Goal: Information Seeking & Learning: Learn about a topic

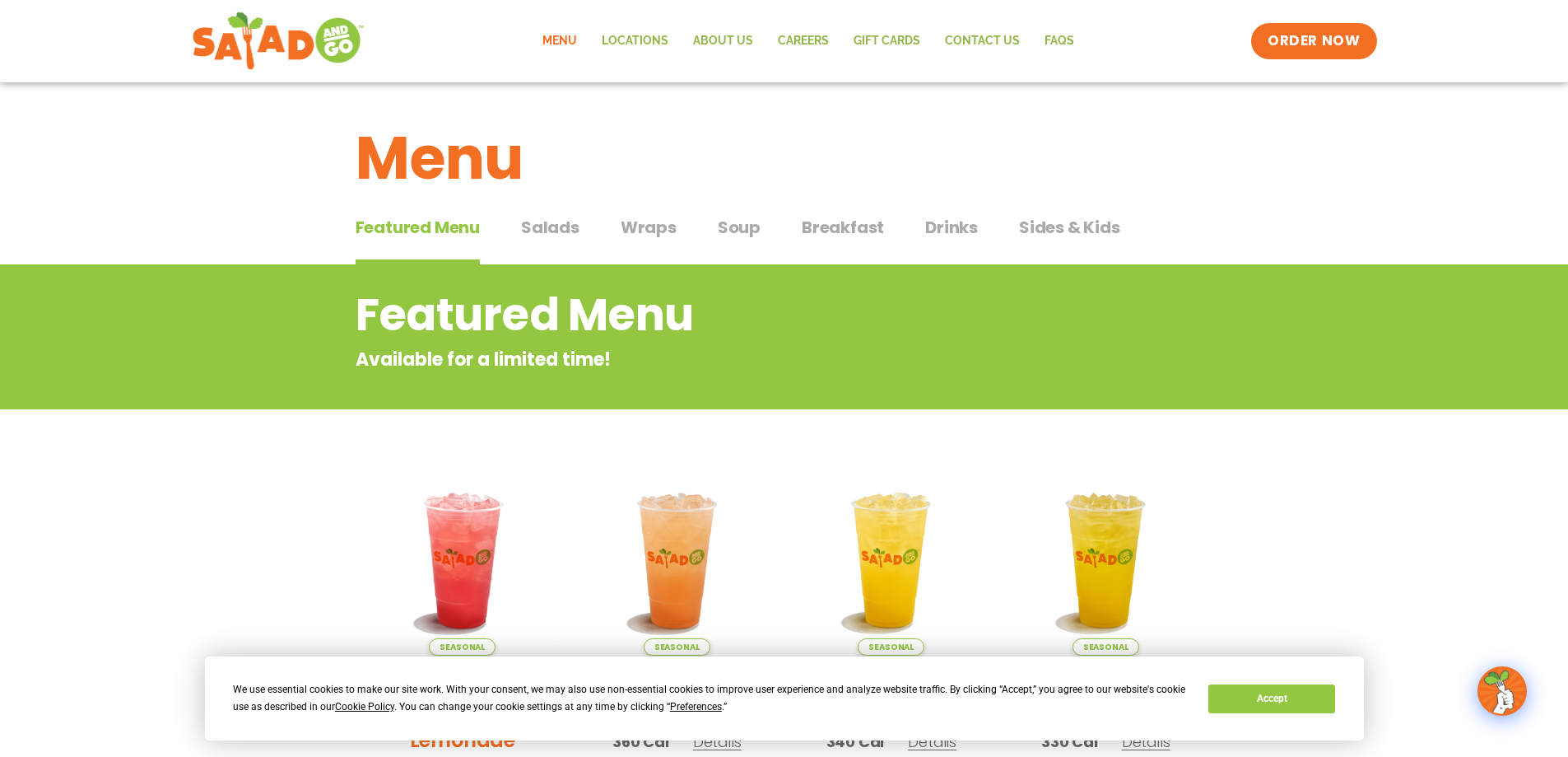
click at [571, 226] on span "Salads" at bounding box center [551, 227] width 59 height 25
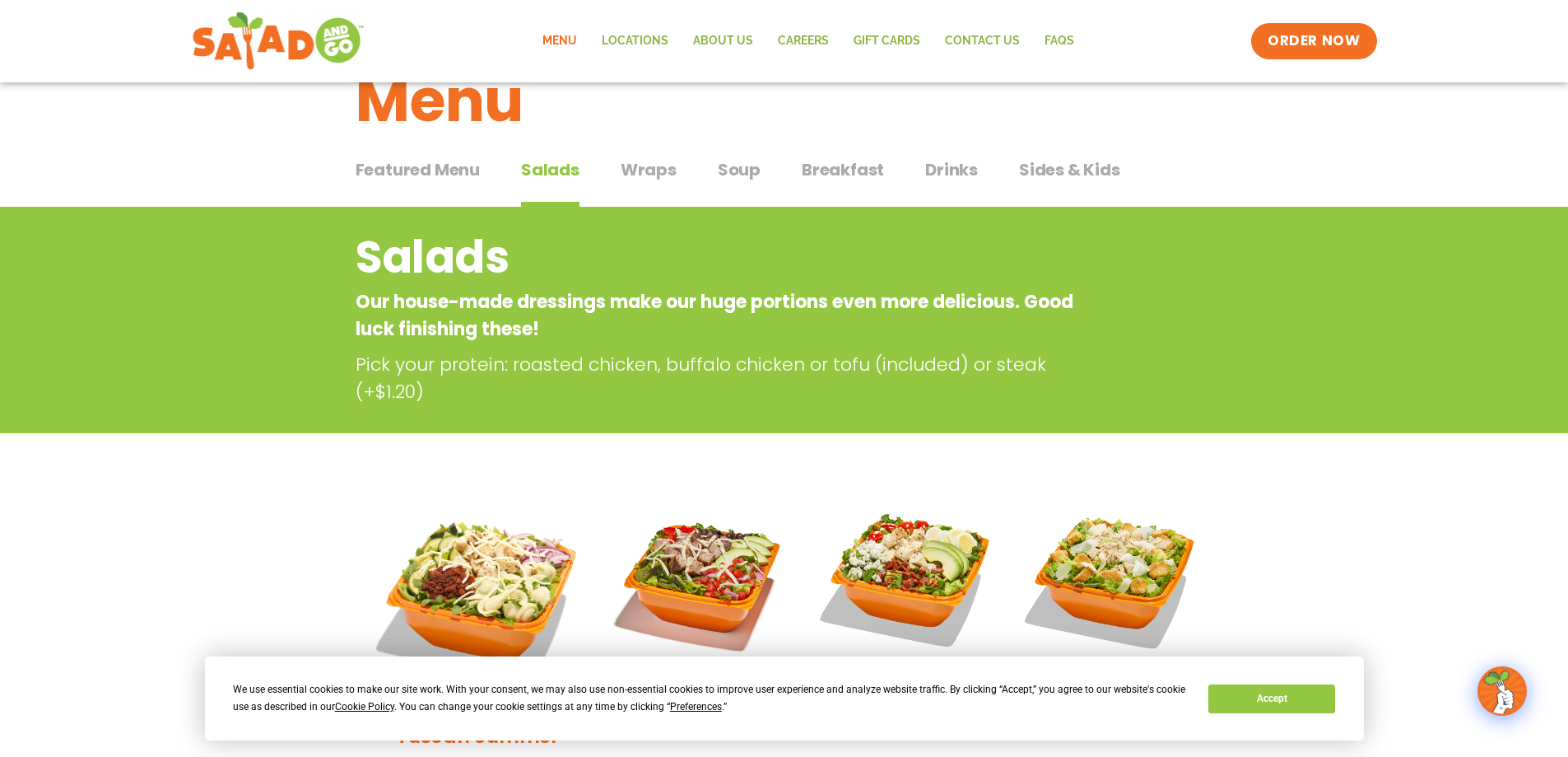
scroll to position [82, 0]
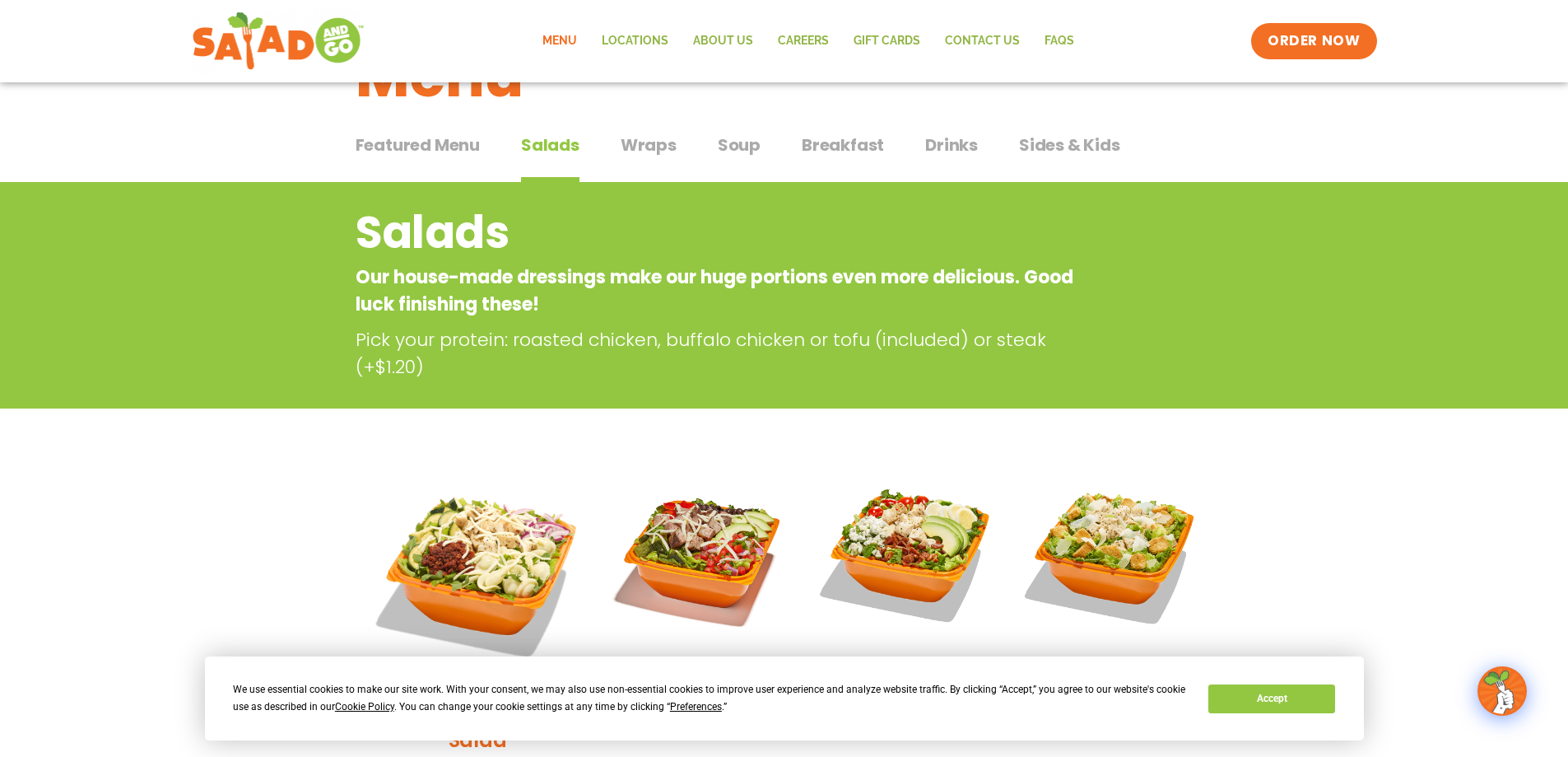
click at [648, 153] on span "Wraps" at bounding box center [648, 144] width 56 height 25
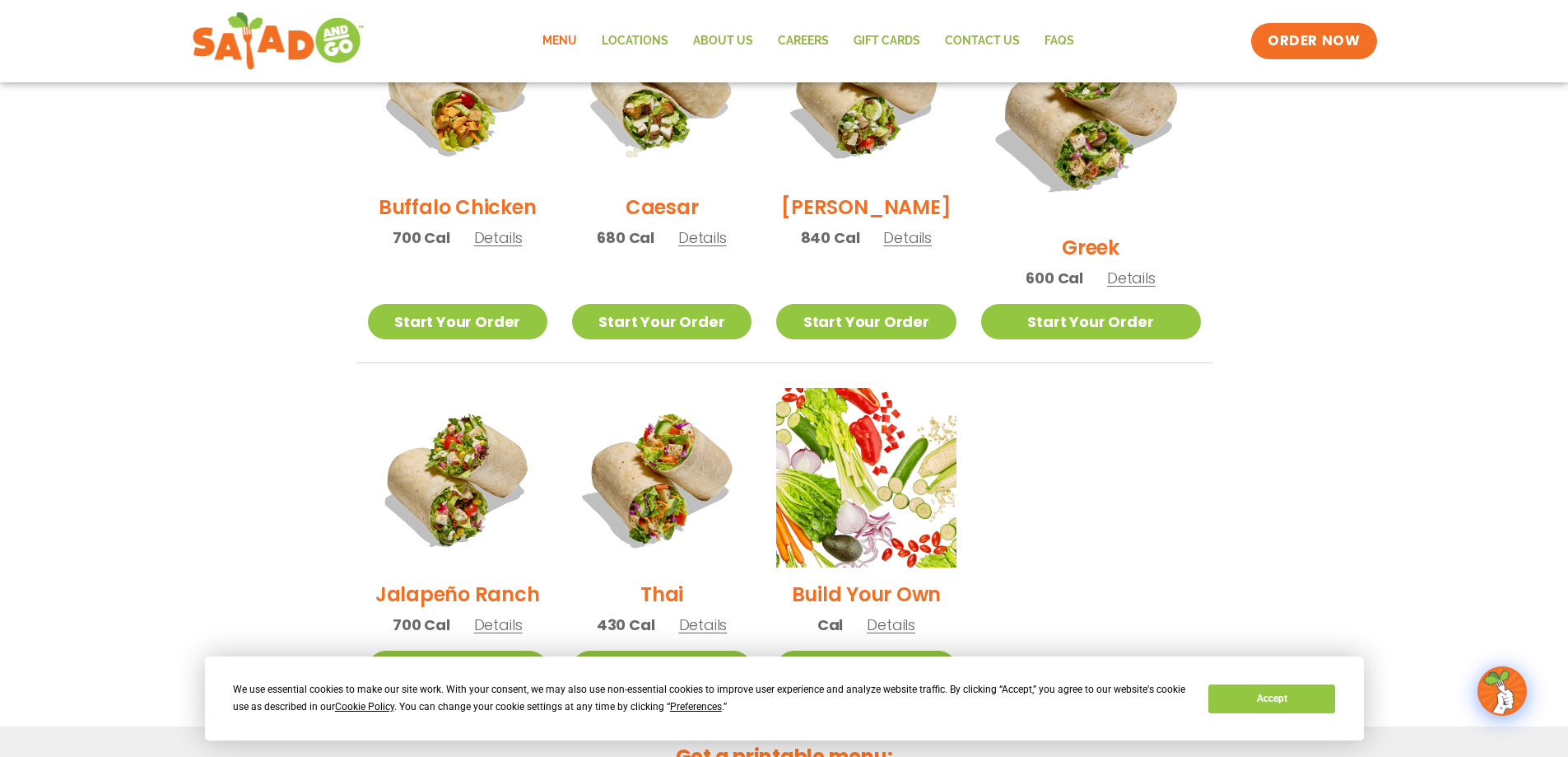
scroll to position [823, 0]
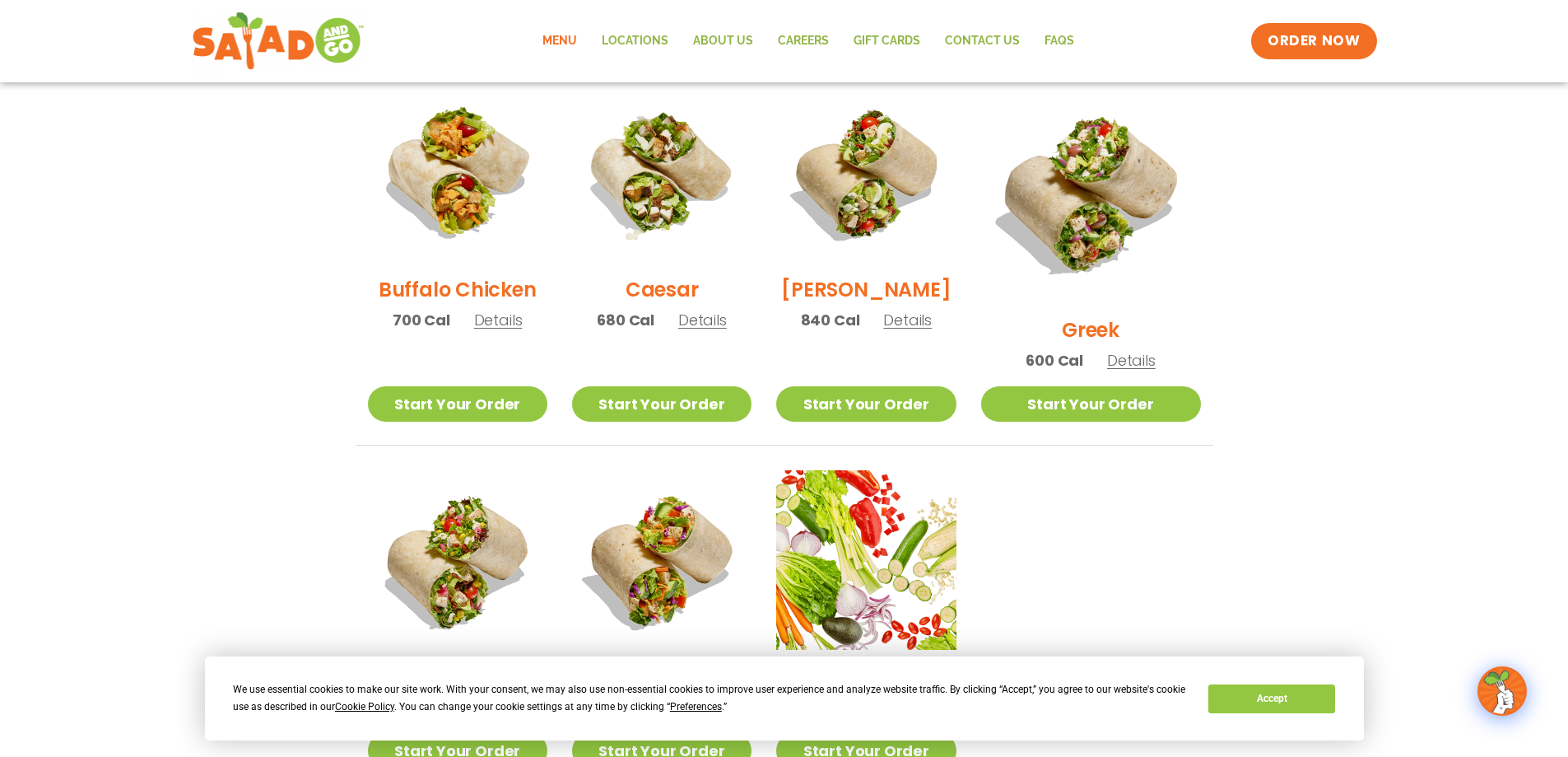
click at [449, 295] on h2 "Buffalo Chicken" at bounding box center [458, 289] width 157 height 28
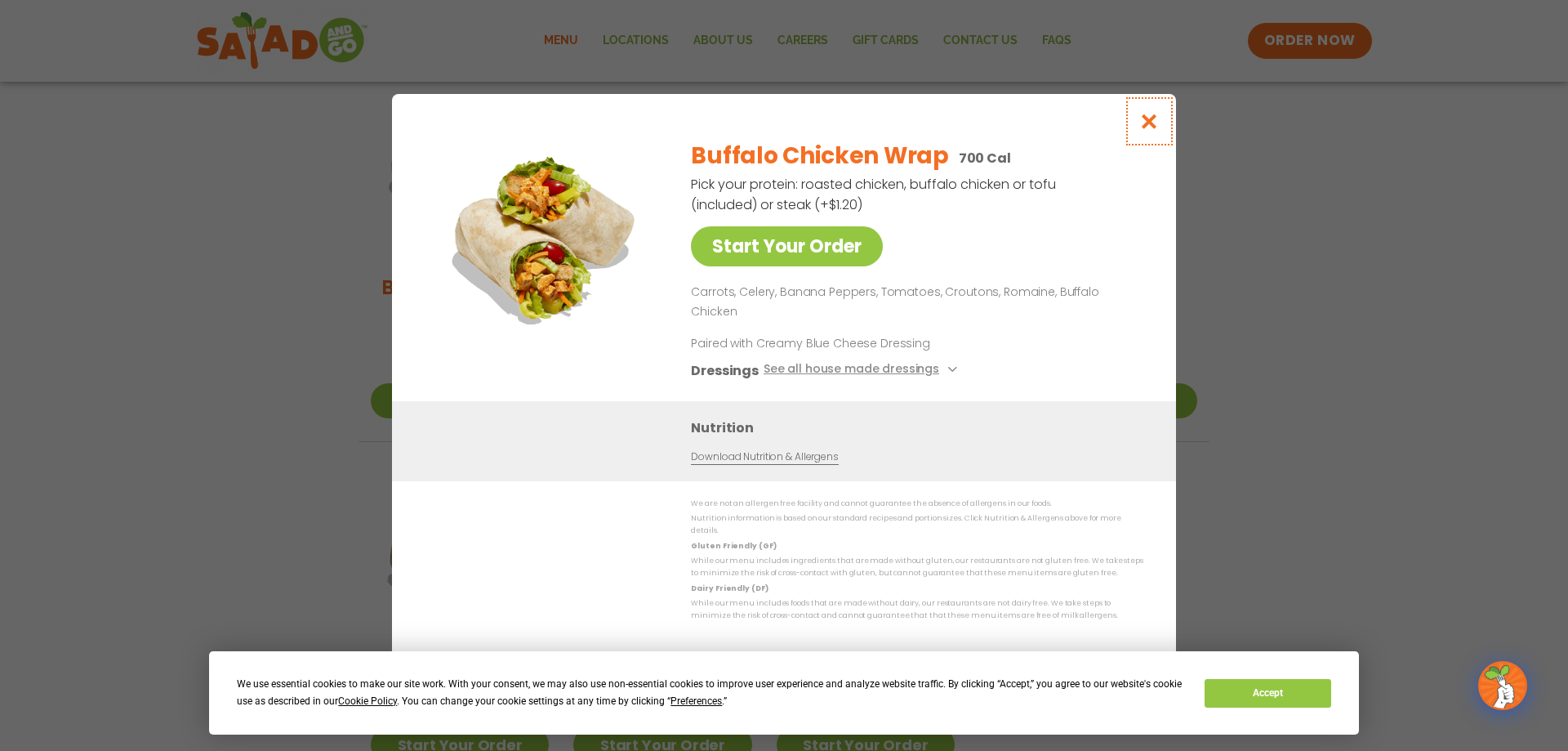
click at [1146, 130] on icon "Close modal" at bounding box center [1149, 122] width 20 height 18
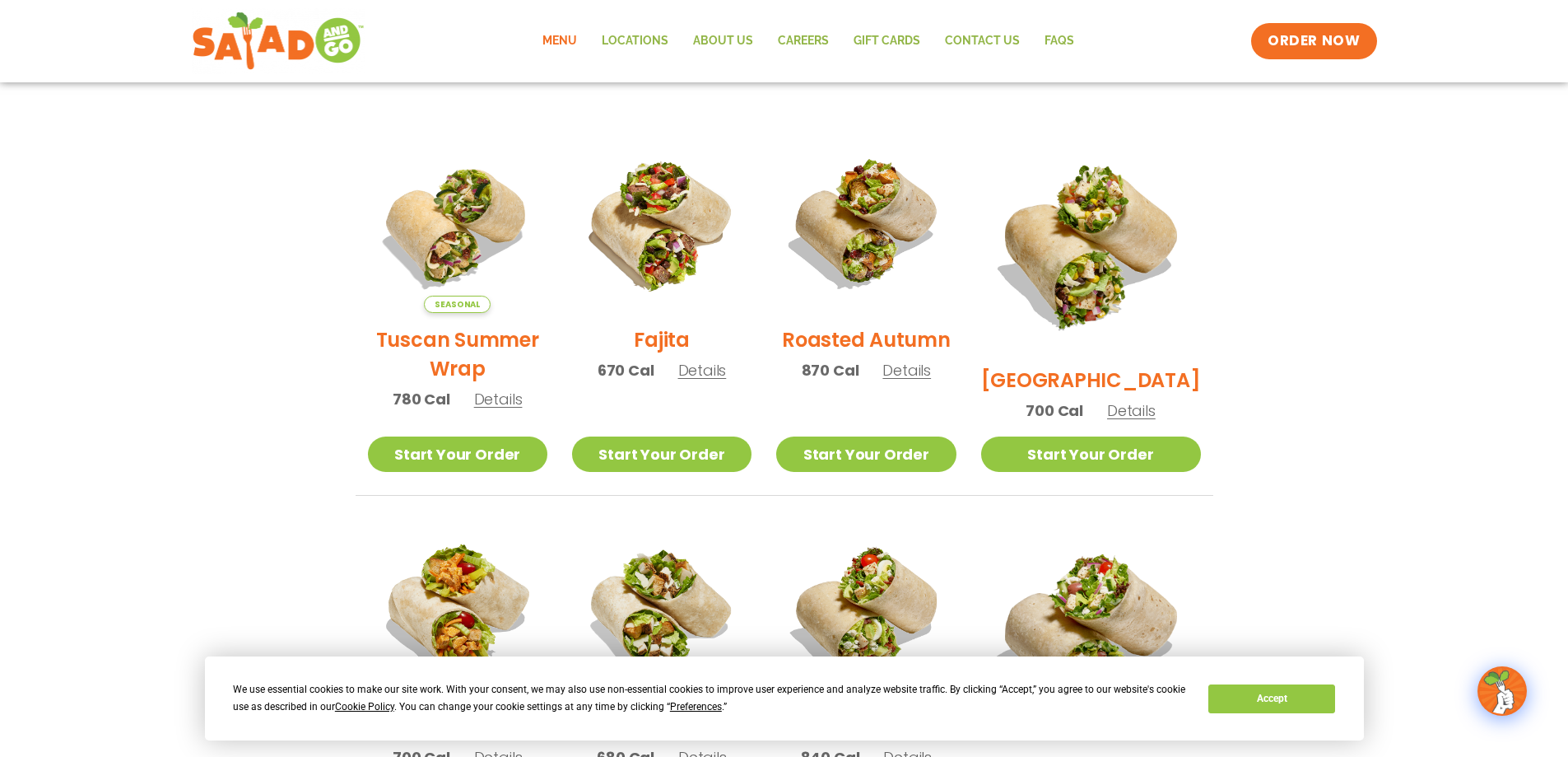
scroll to position [411, 0]
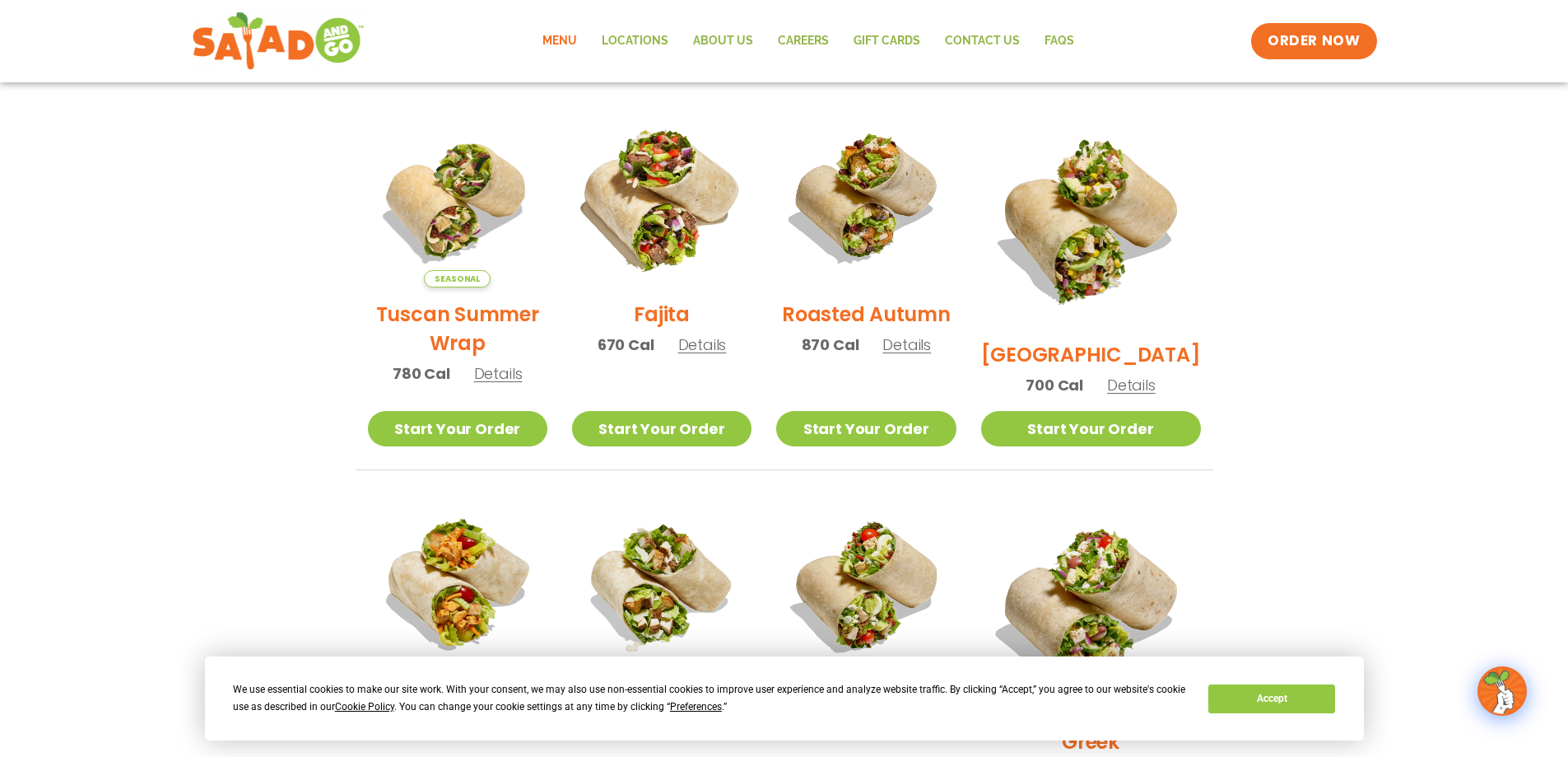
click at [689, 196] on img at bounding box center [662, 197] width 211 height 211
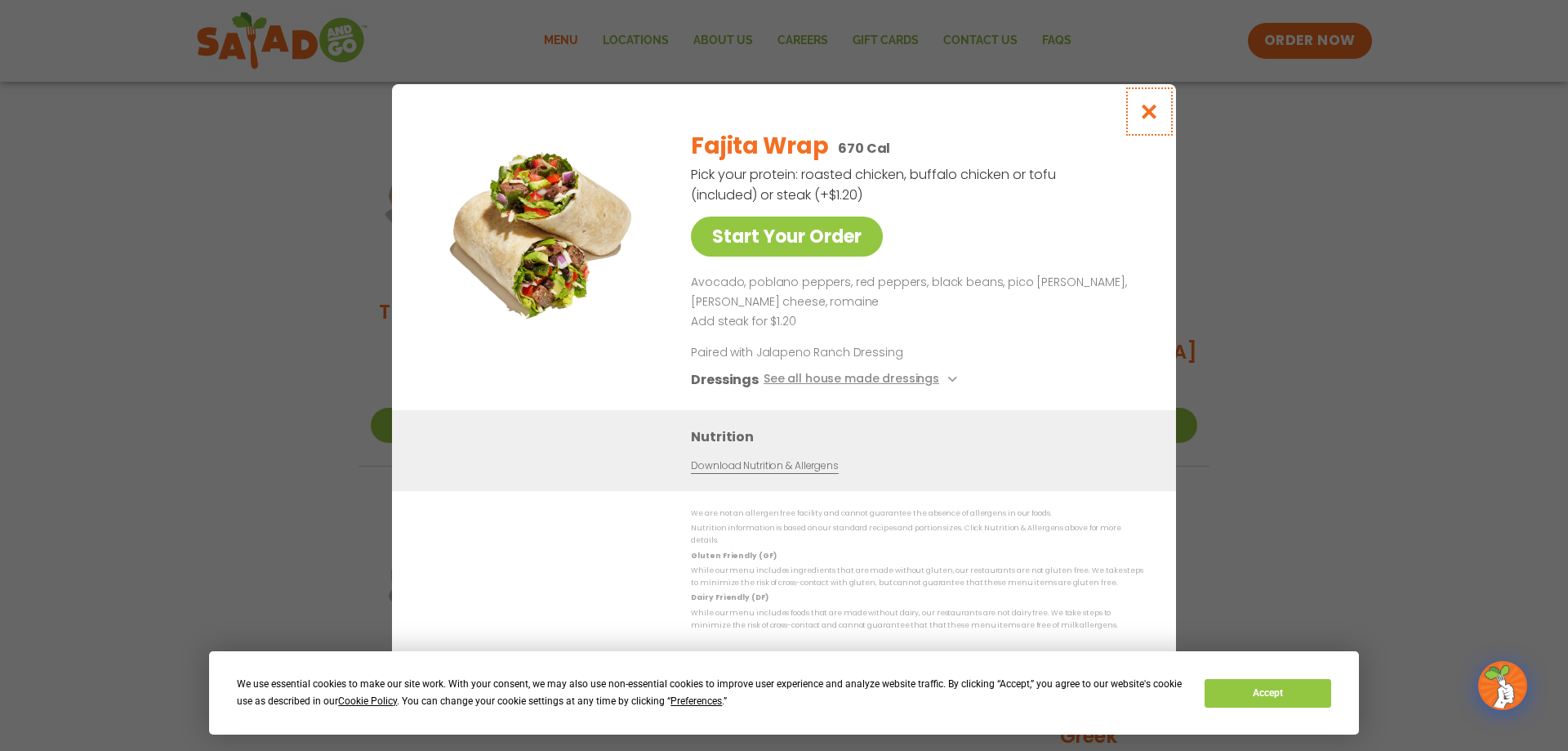
click at [1140, 118] on icon "Close modal" at bounding box center [1149, 112] width 20 height 18
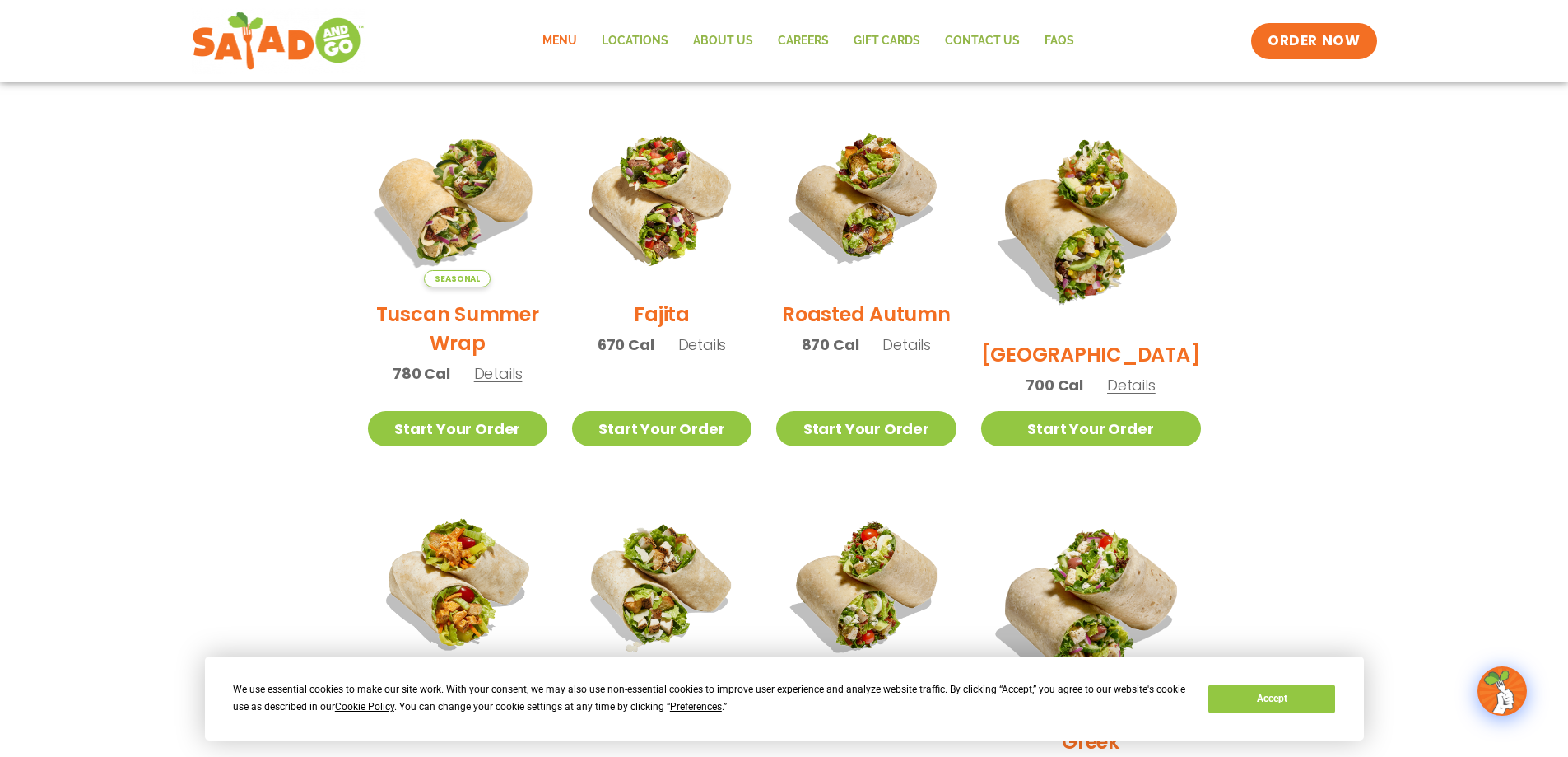
click at [460, 233] on img at bounding box center [457, 197] width 211 height 211
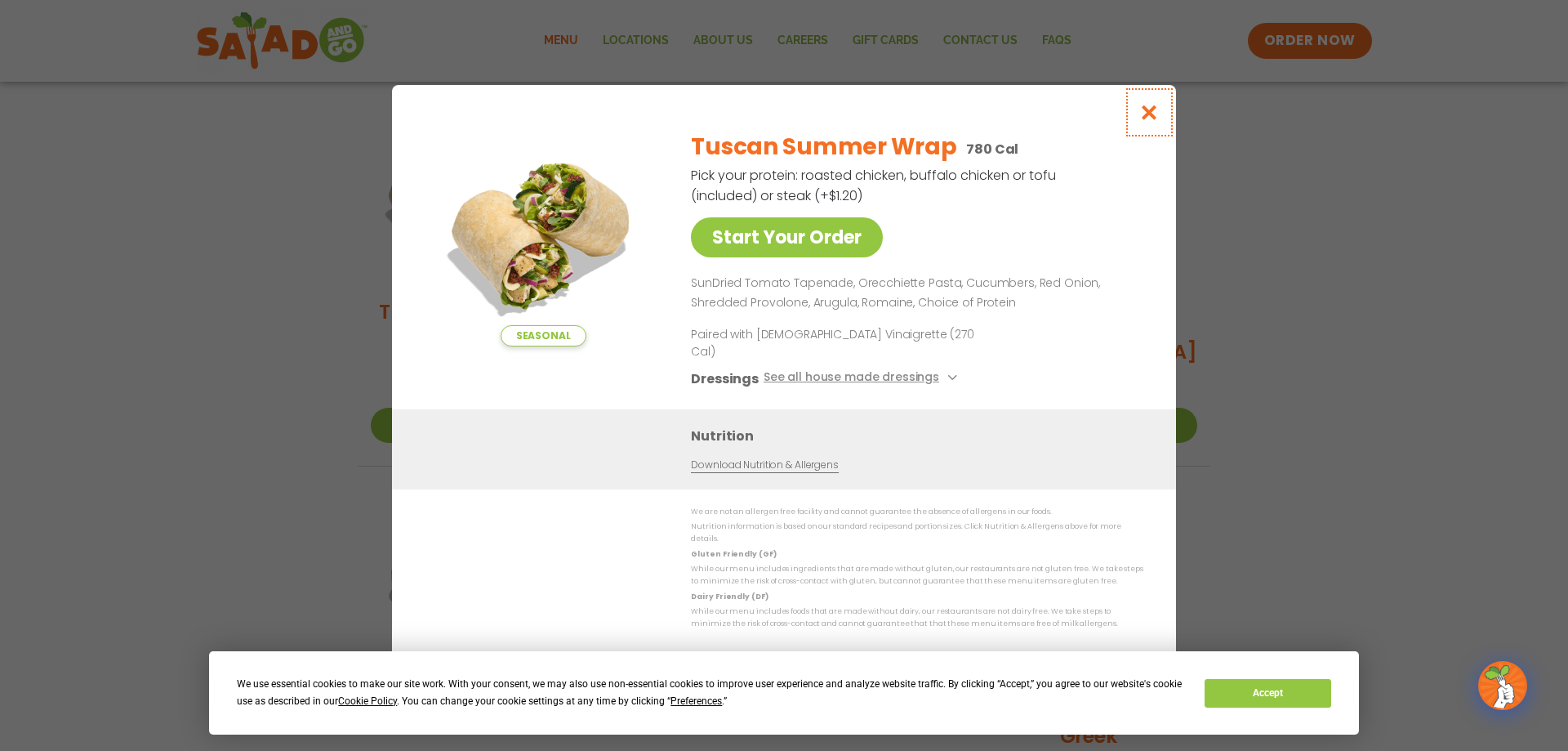
click at [1144, 121] on icon "Close modal" at bounding box center [1149, 112] width 20 height 18
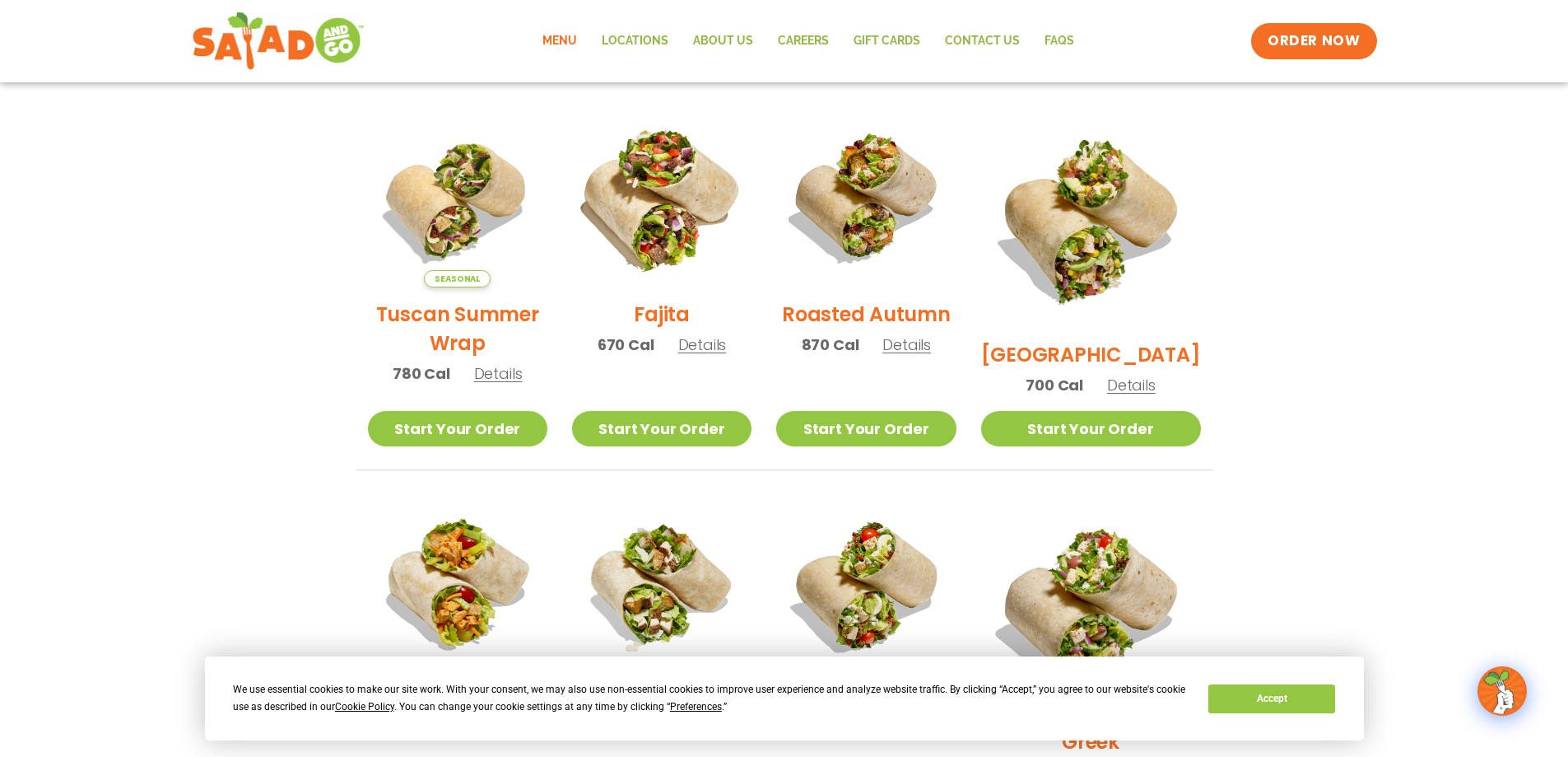
click at [680, 217] on img at bounding box center [662, 197] width 211 height 211
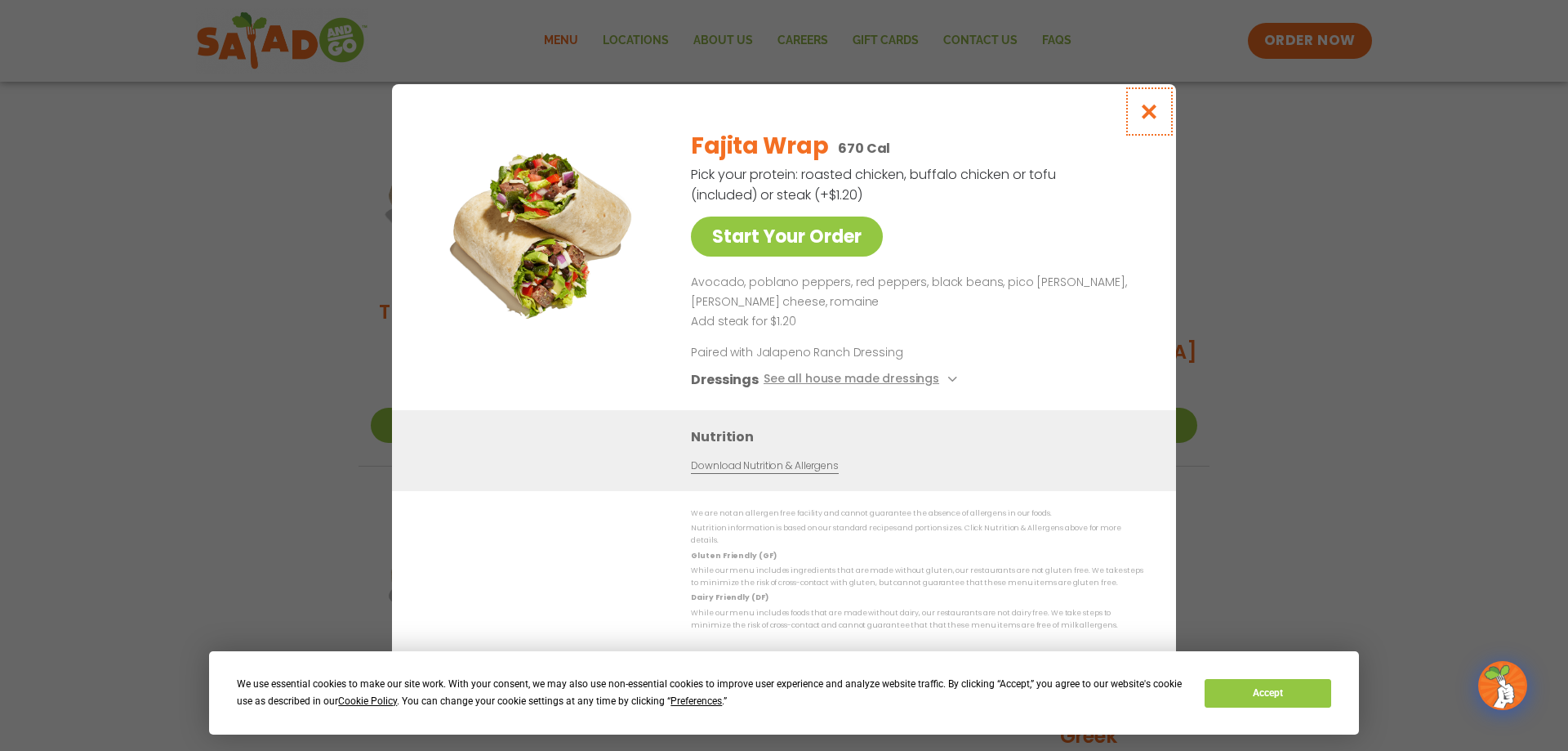
click at [1148, 109] on icon "Close modal" at bounding box center [1149, 112] width 20 height 18
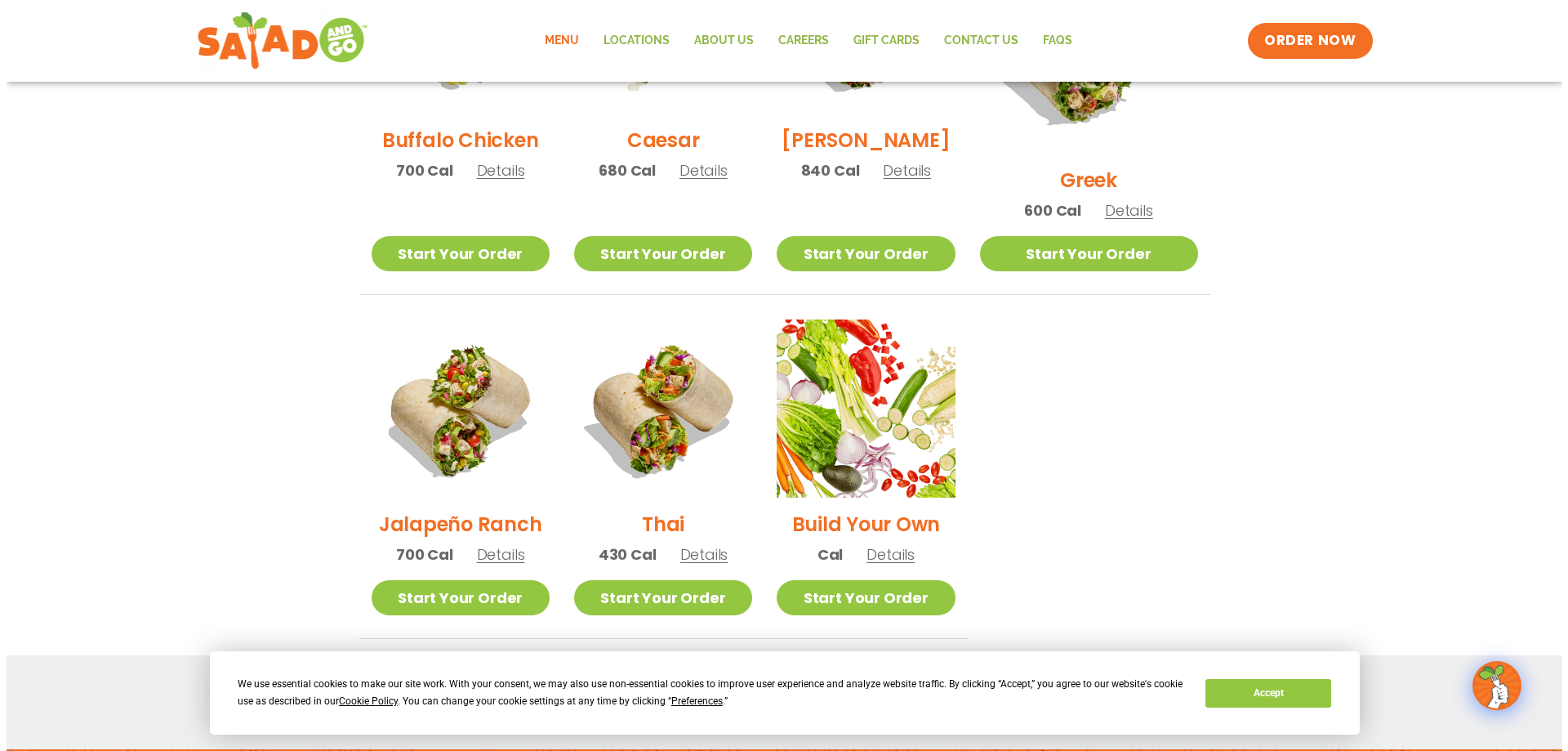
scroll to position [980, 0]
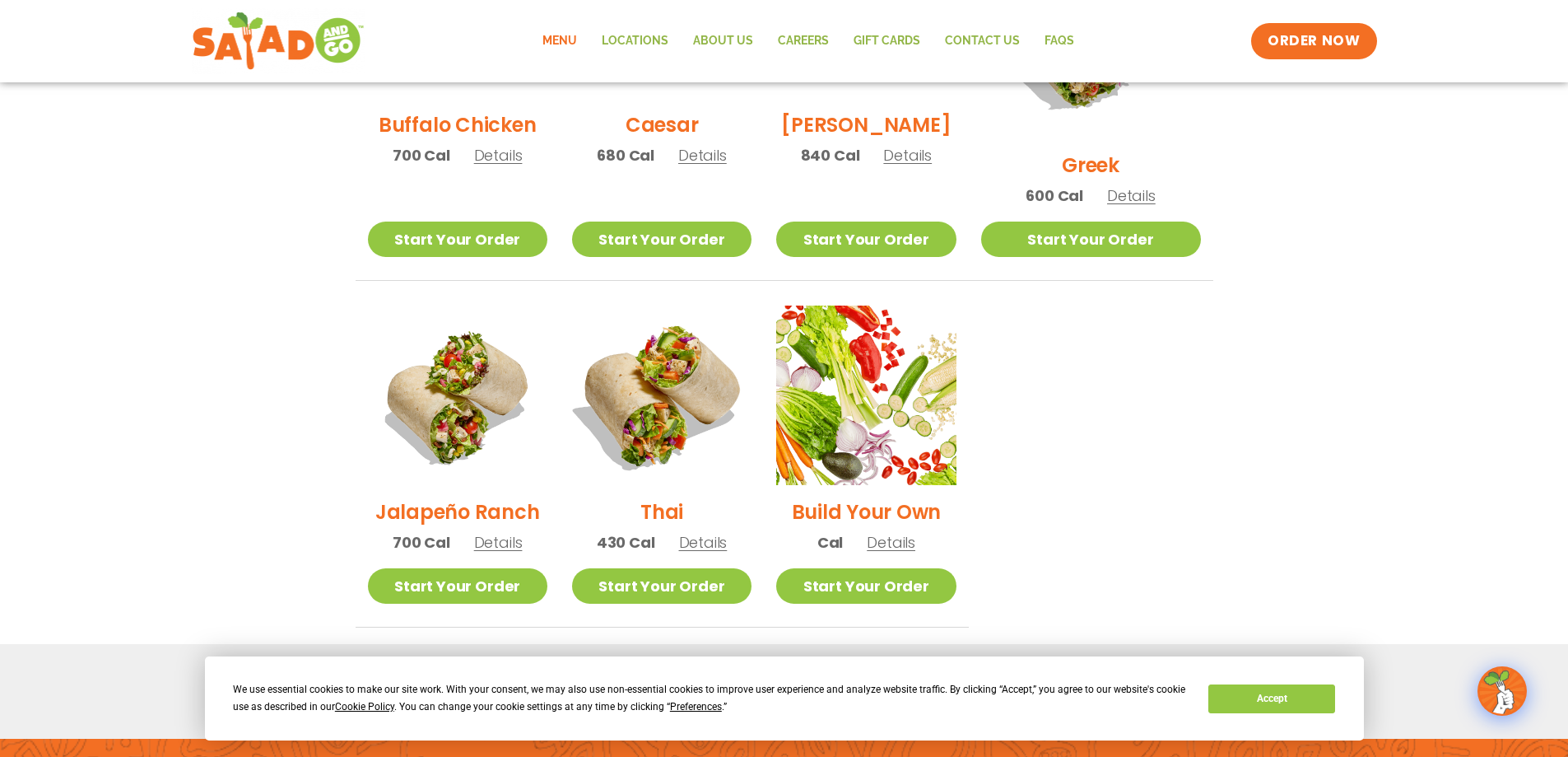
click at [666, 380] on img at bounding box center [662, 395] width 211 height 211
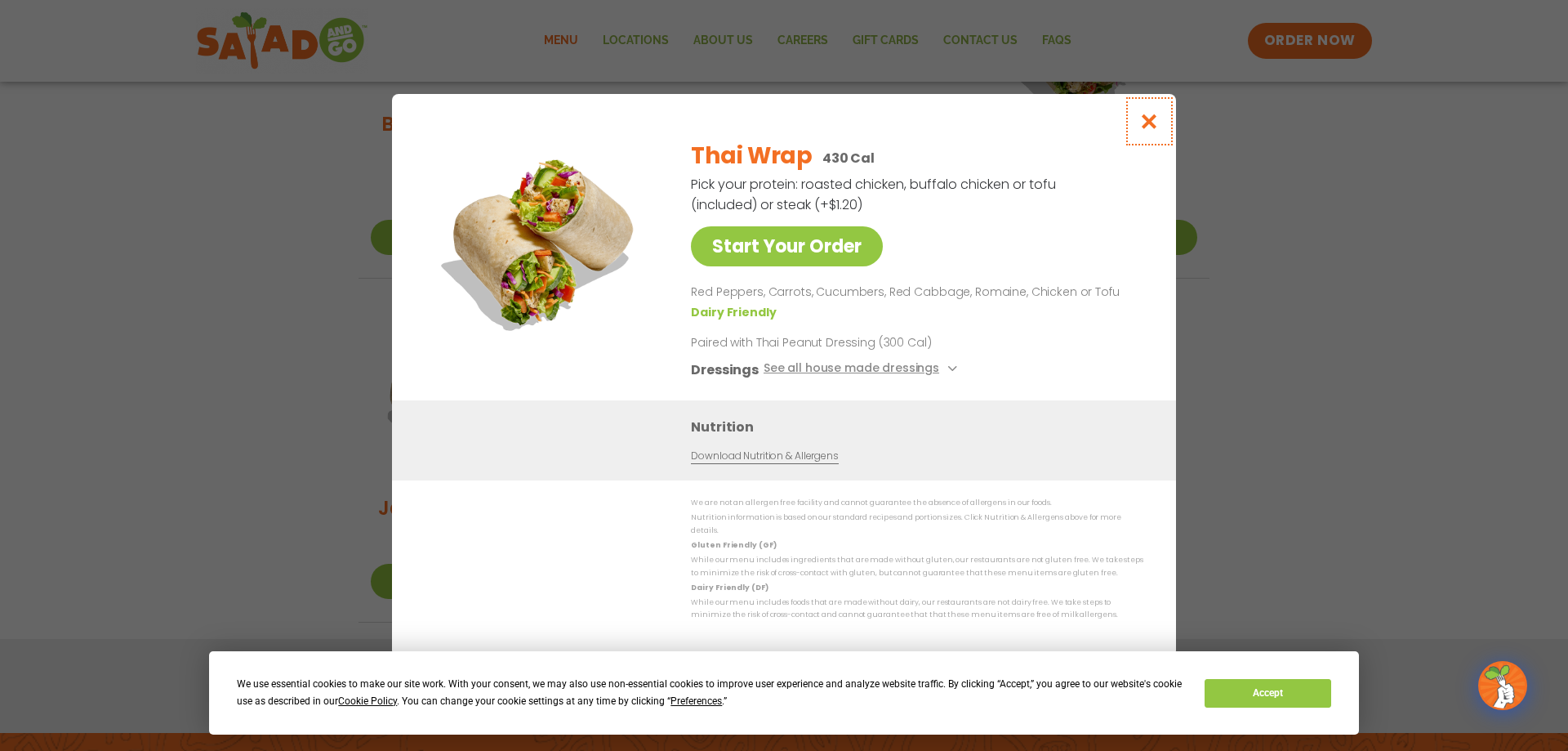
click at [1153, 126] on icon "Close modal" at bounding box center [1149, 122] width 20 height 18
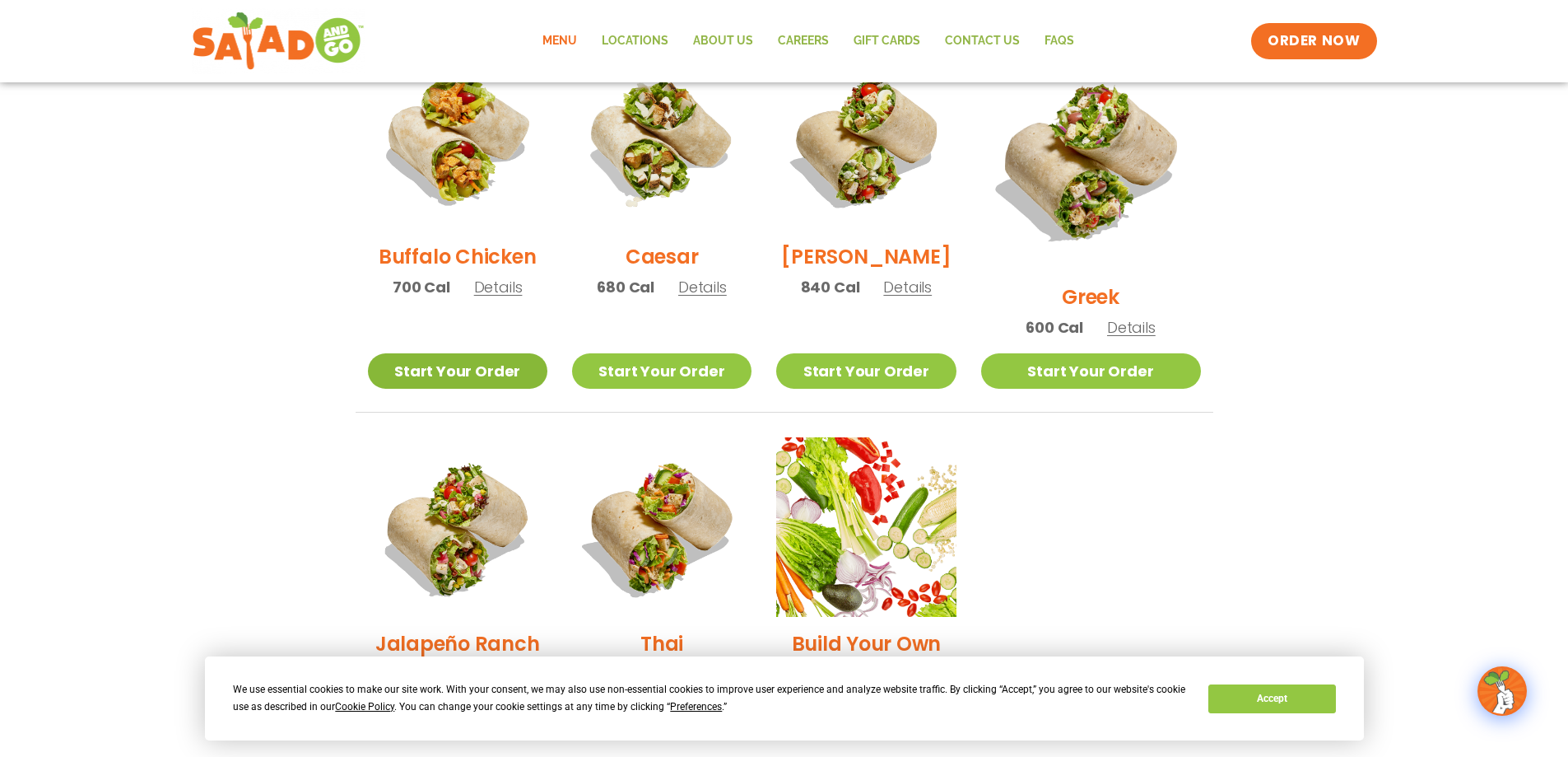
scroll to position [838, 0]
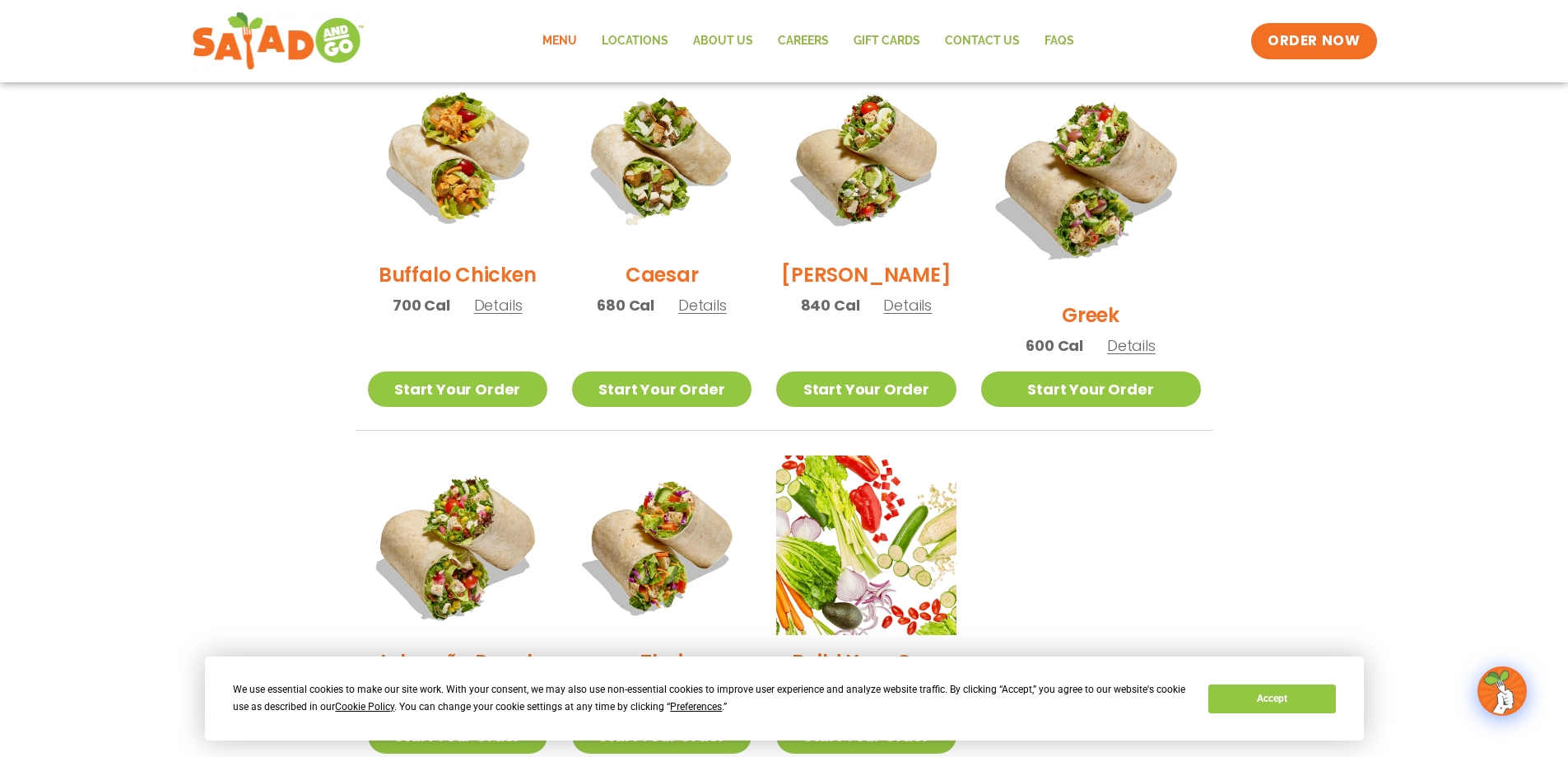
click at [452, 497] on img at bounding box center [457, 545] width 211 height 211
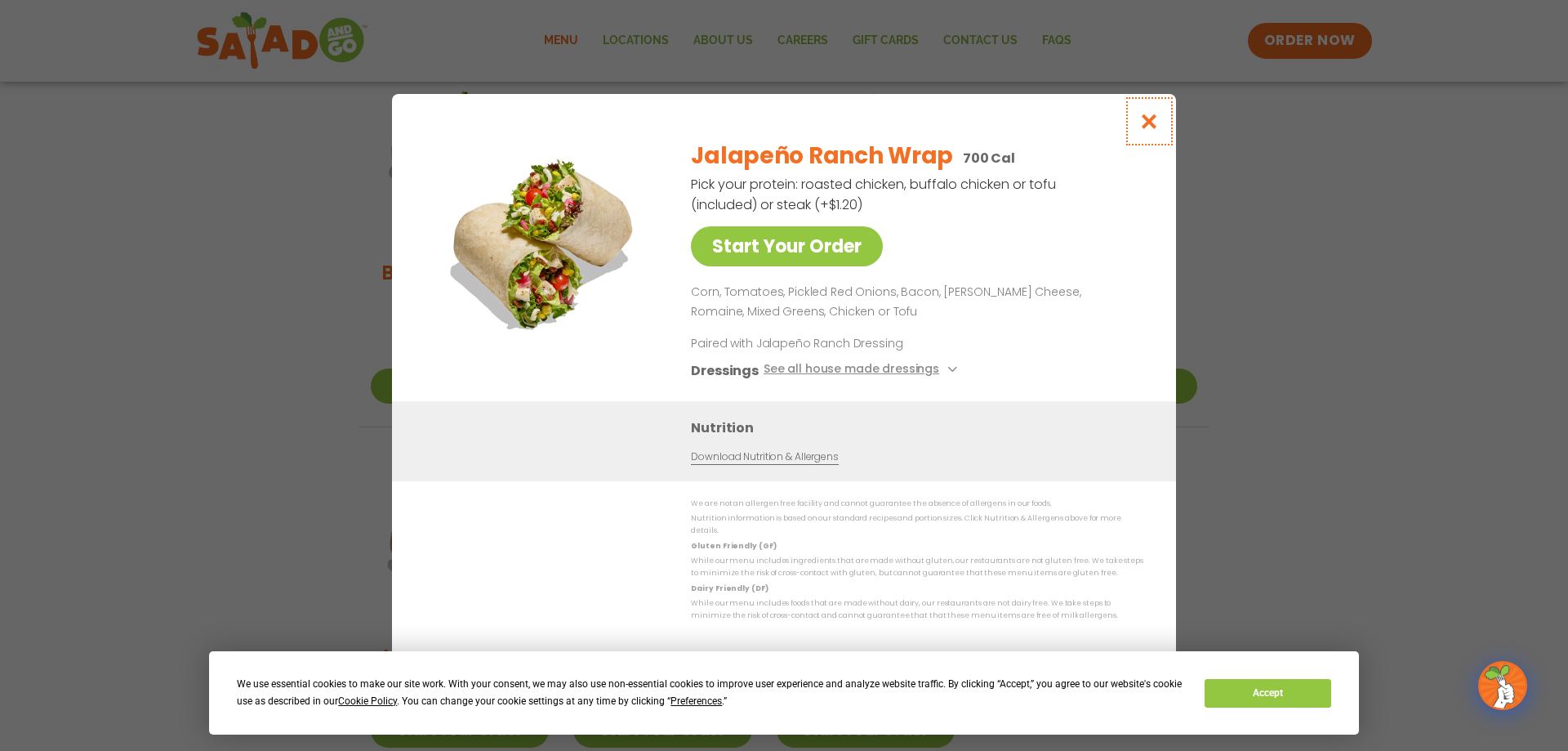
click at [1153, 124] on icon "Close modal" at bounding box center [1149, 122] width 20 height 18
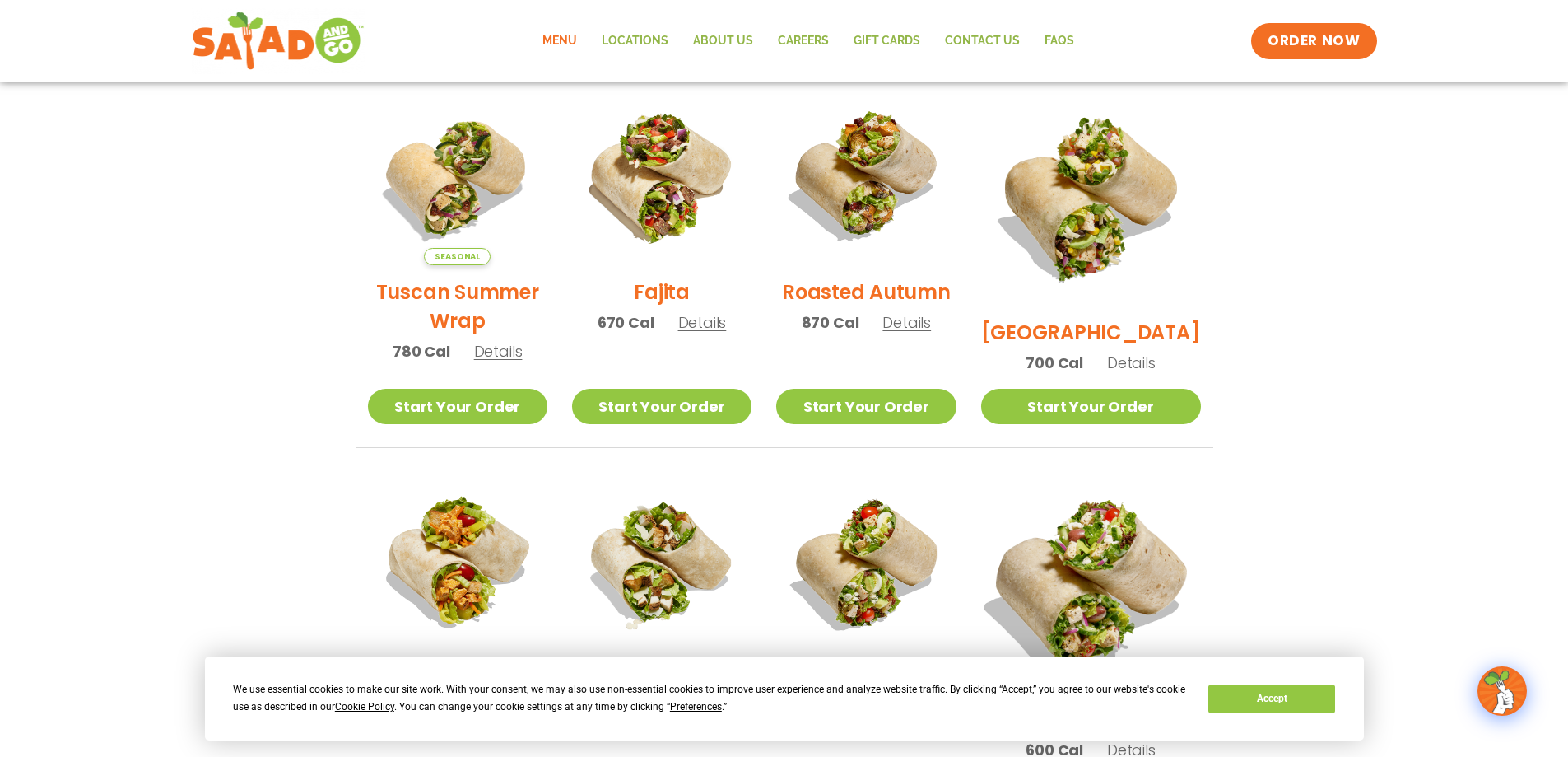
scroll to position [426, 0]
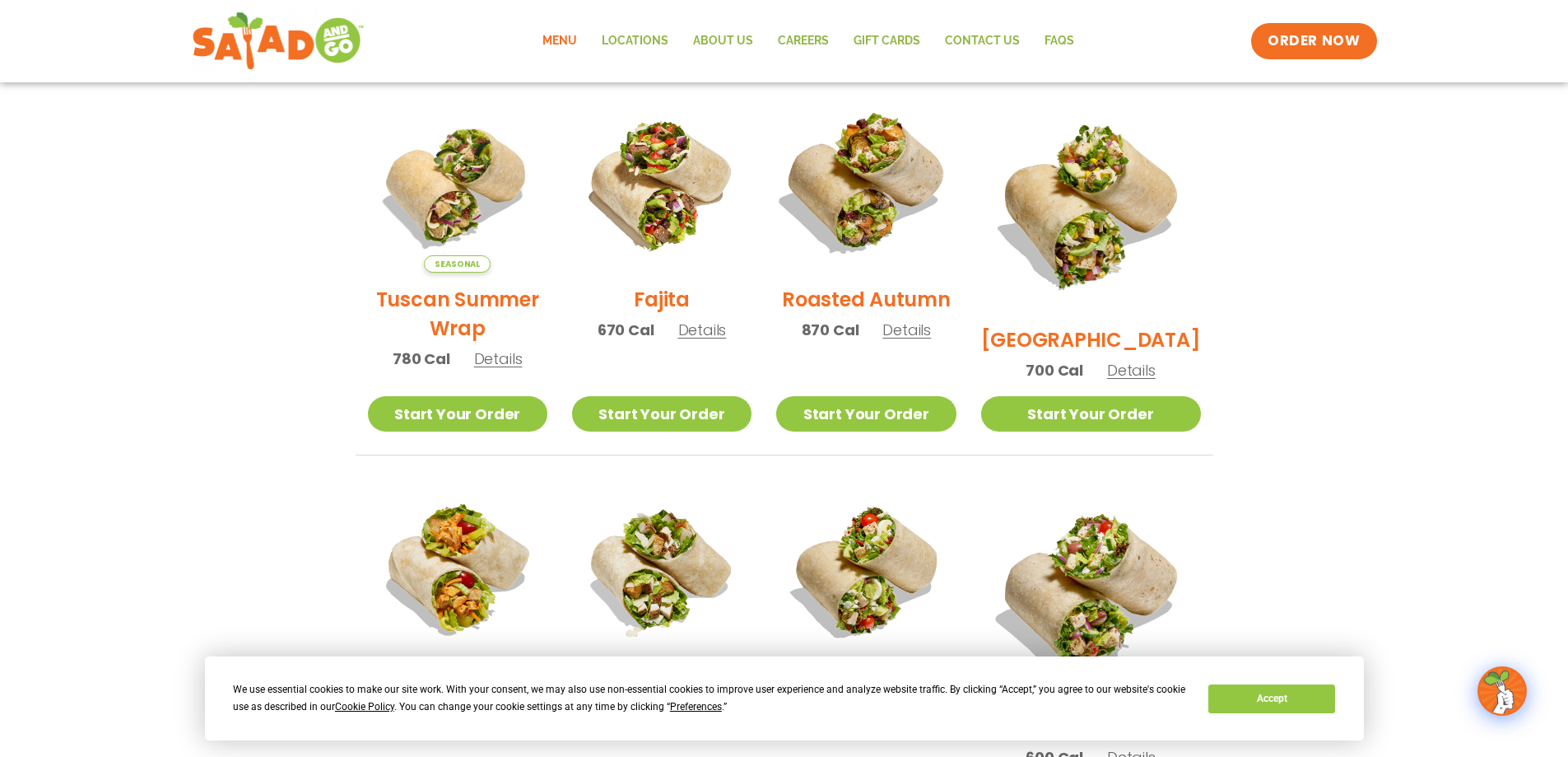
click at [890, 191] on img at bounding box center [866, 183] width 211 height 211
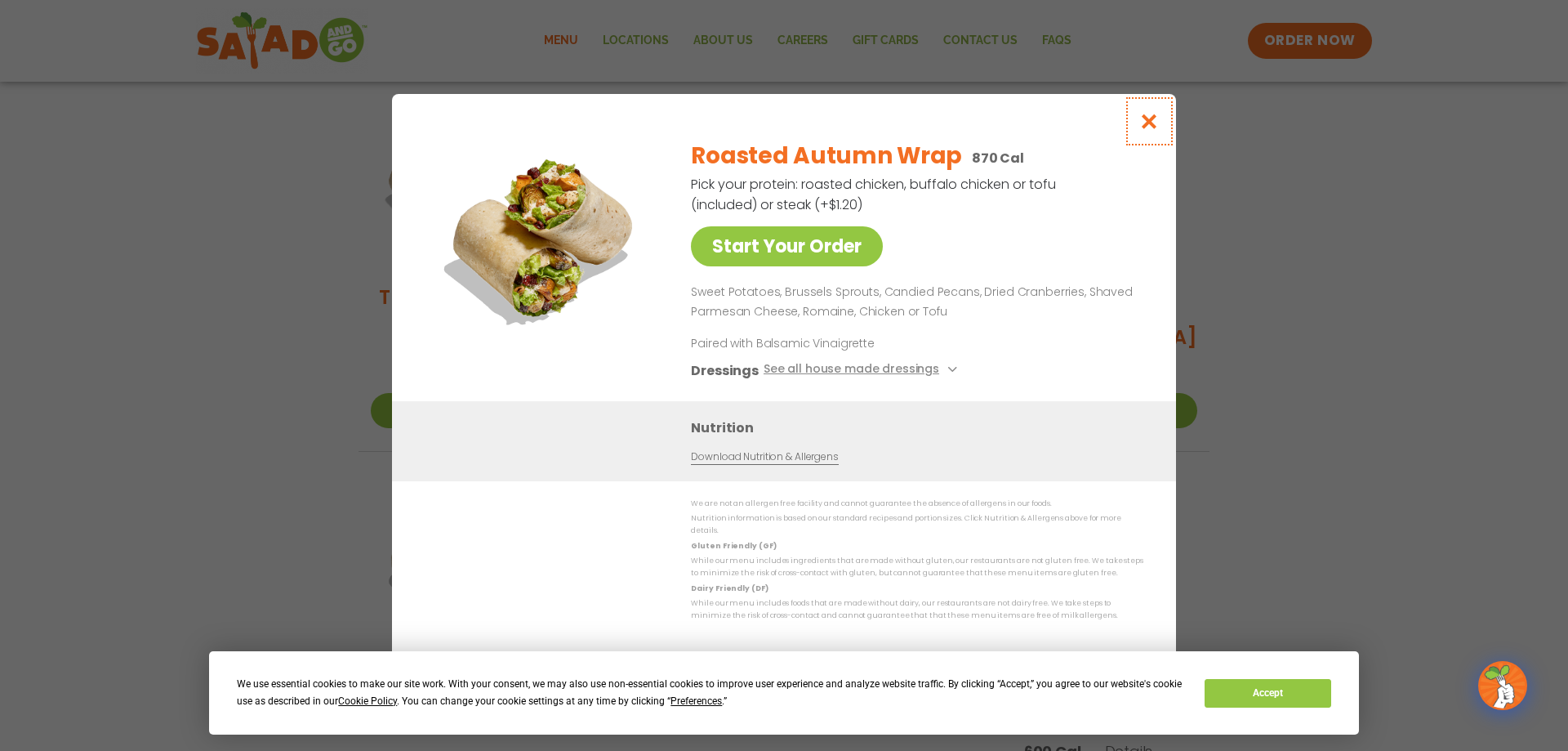
click at [1150, 121] on icon "Close modal" at bounding box center [1149, 122] width 20 height 18
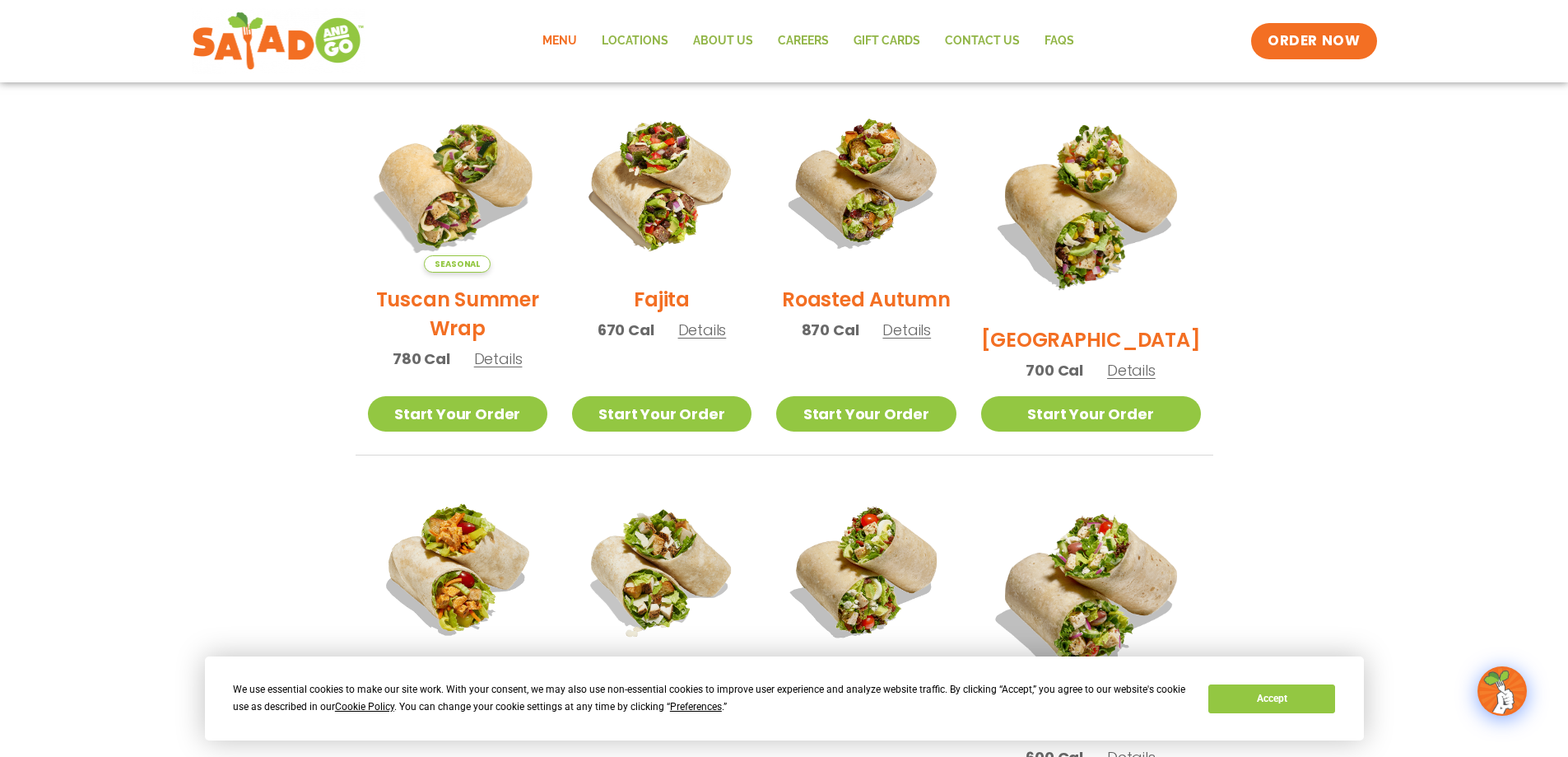
click at [446, 207] on img at bounding box center [457, 183] width 211 height 211
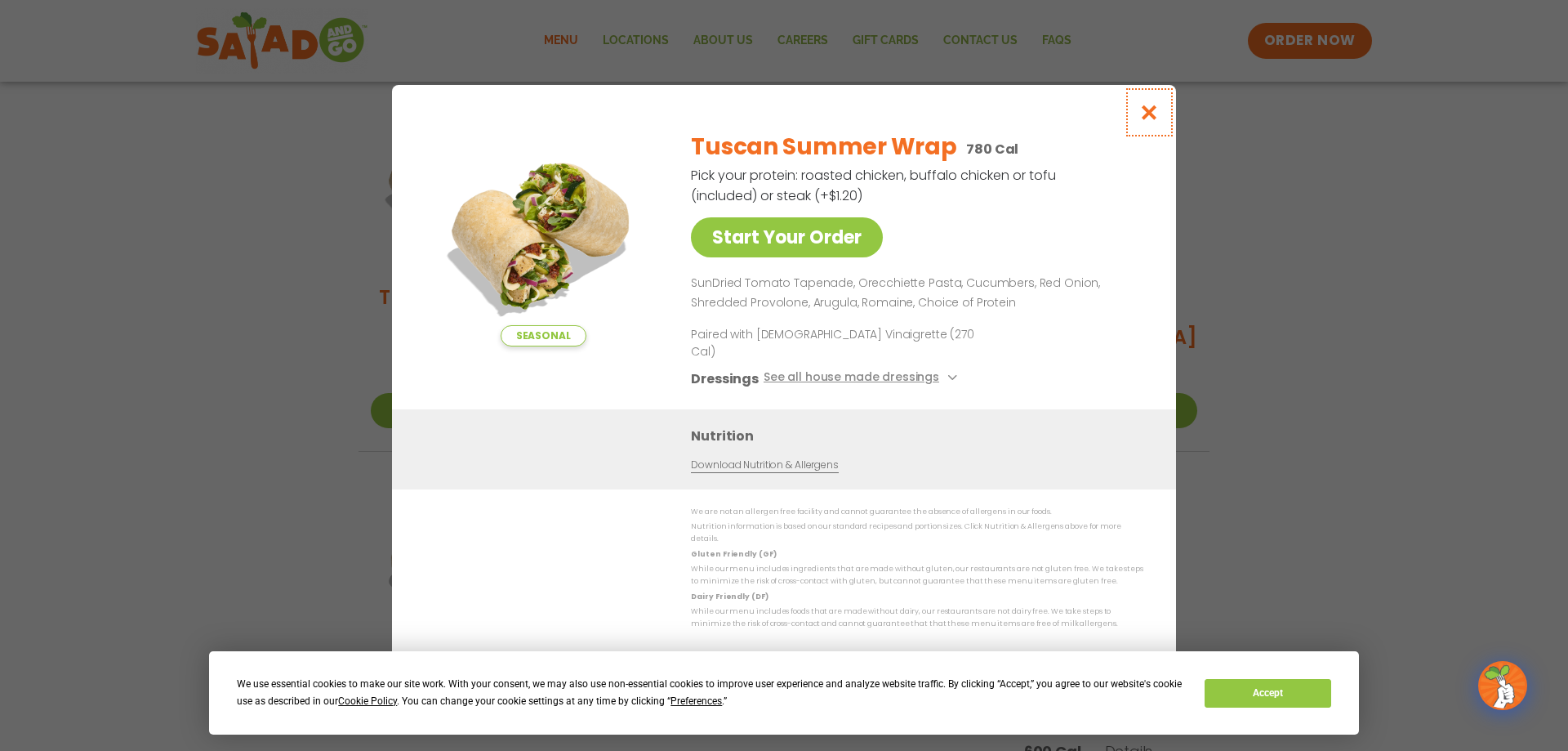
click at [1145, 121] on icon "Close modal" at bounding box center [1149, 112] width 20 height 18
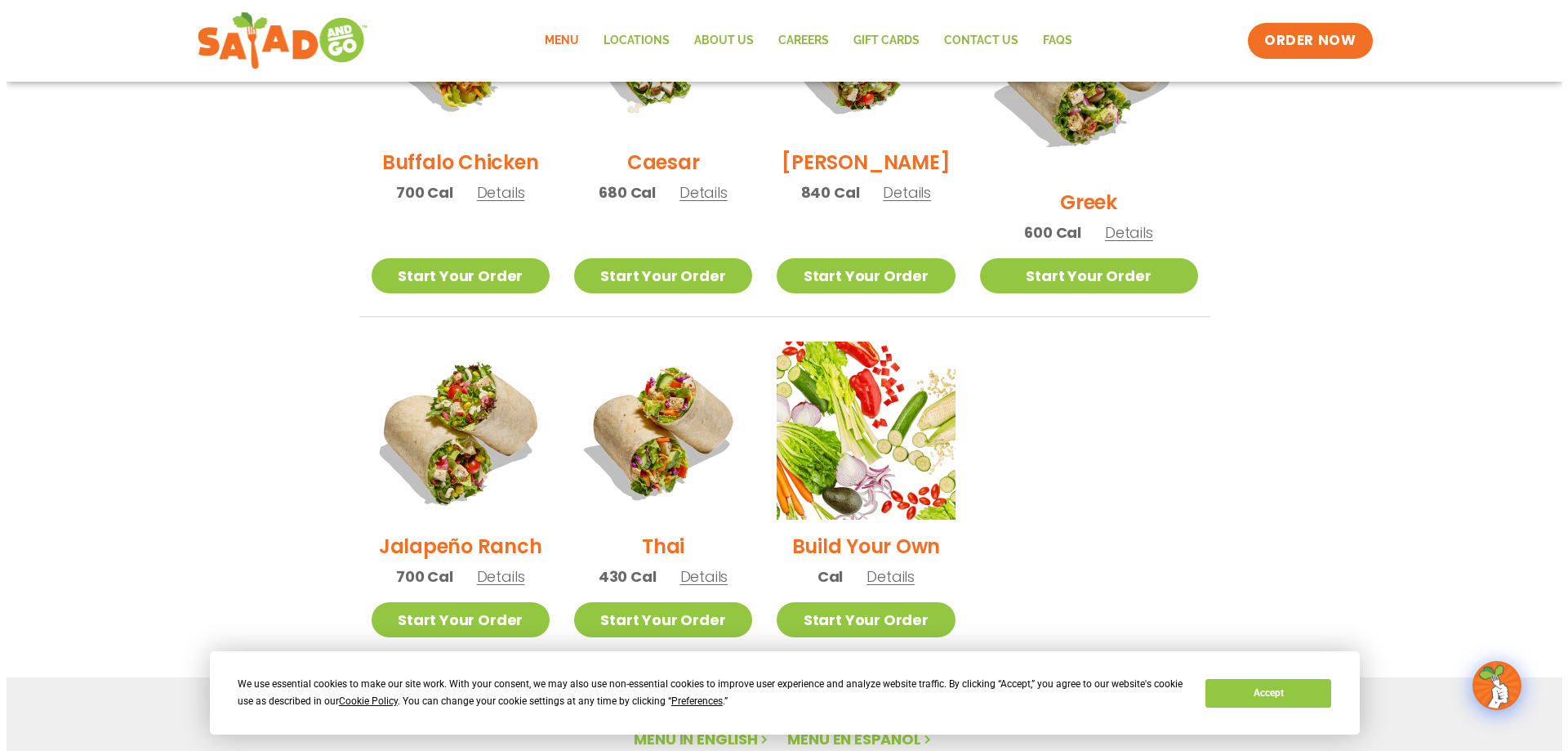
scroll to position [913, 0]
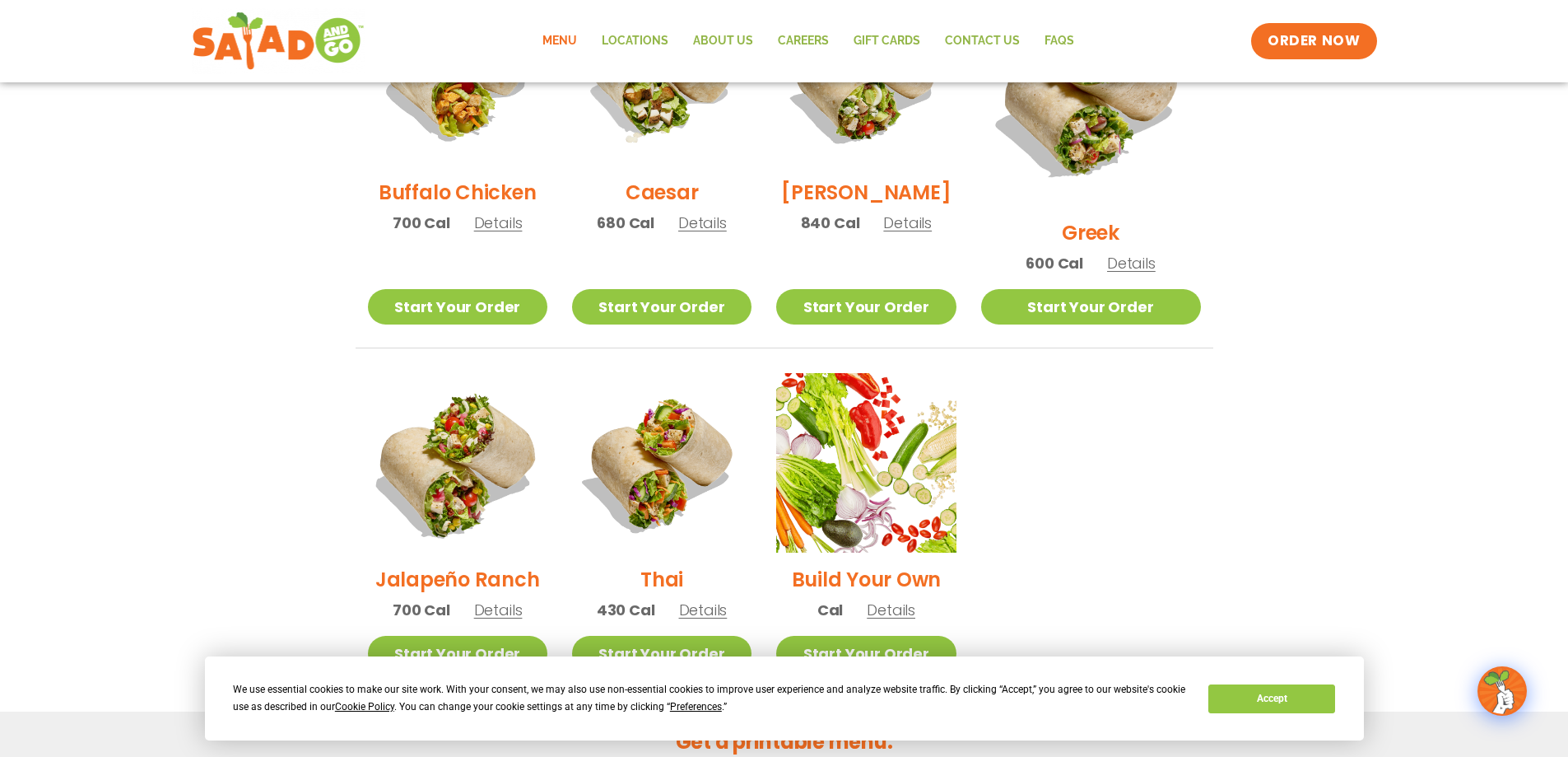
click at [462, 403] on img at bounding box center [457, 462] width 211 height 211
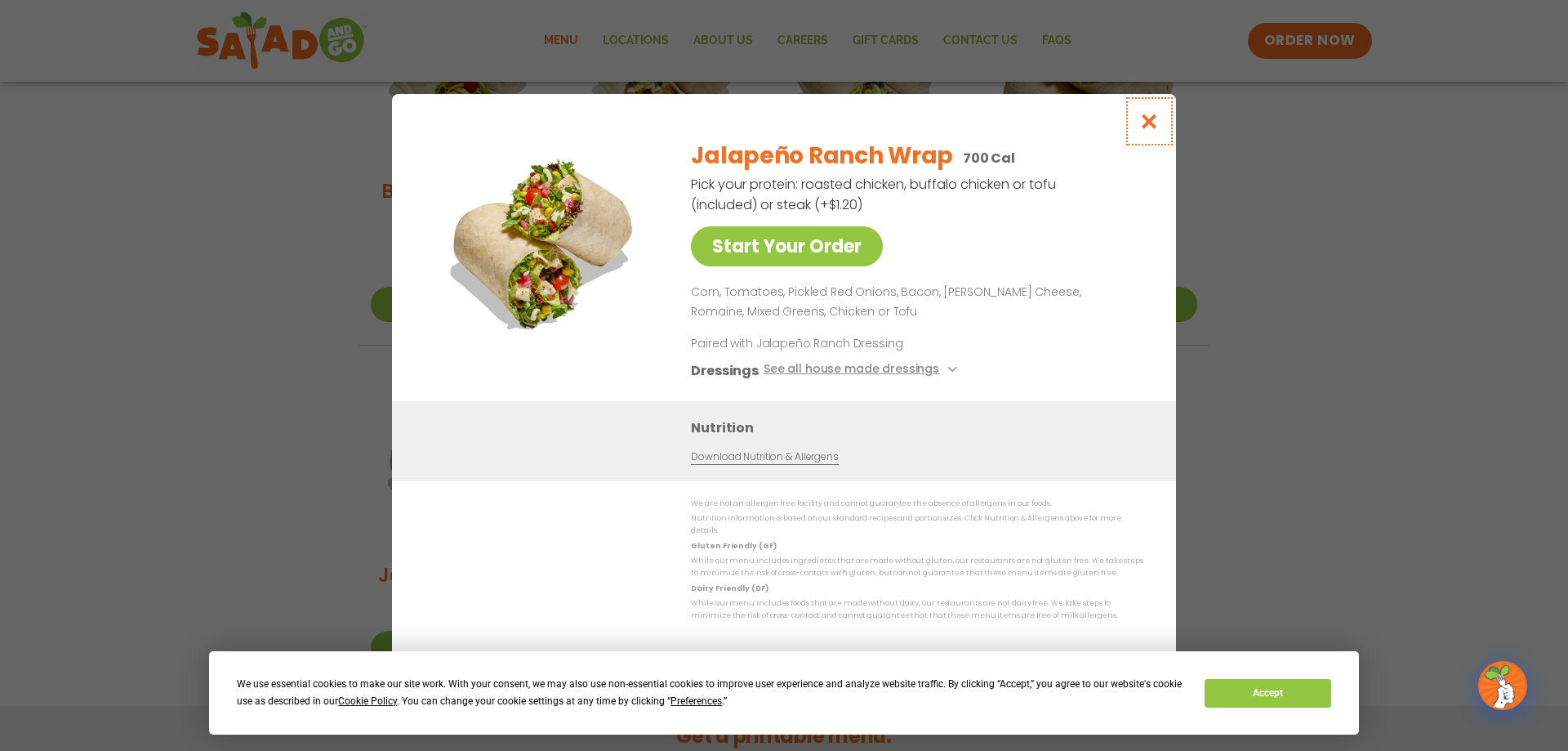
click at [1149, 124] on icon "Close modal" at bounding box center [1149, 122] width 20 height 18
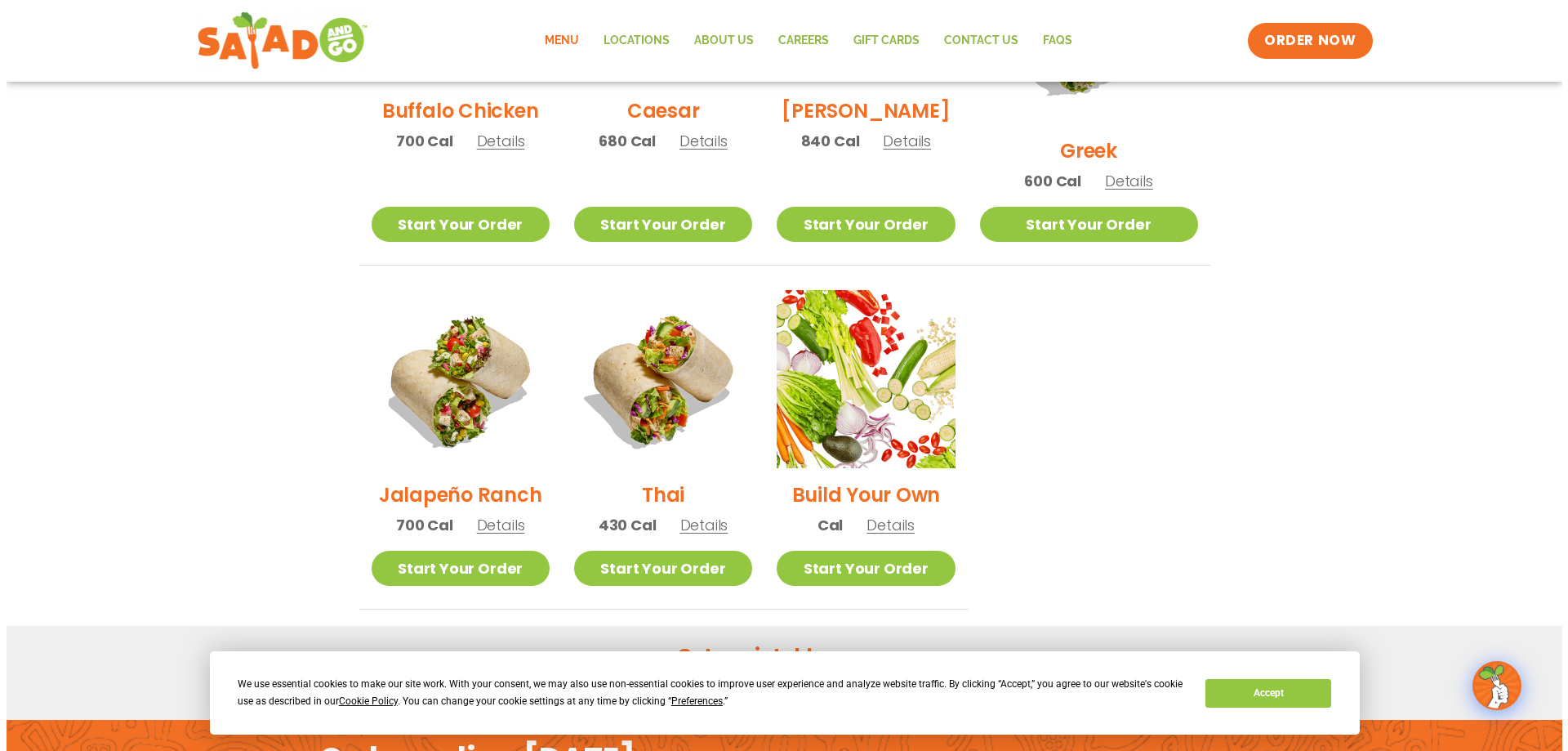
scroll to position [995, 0]
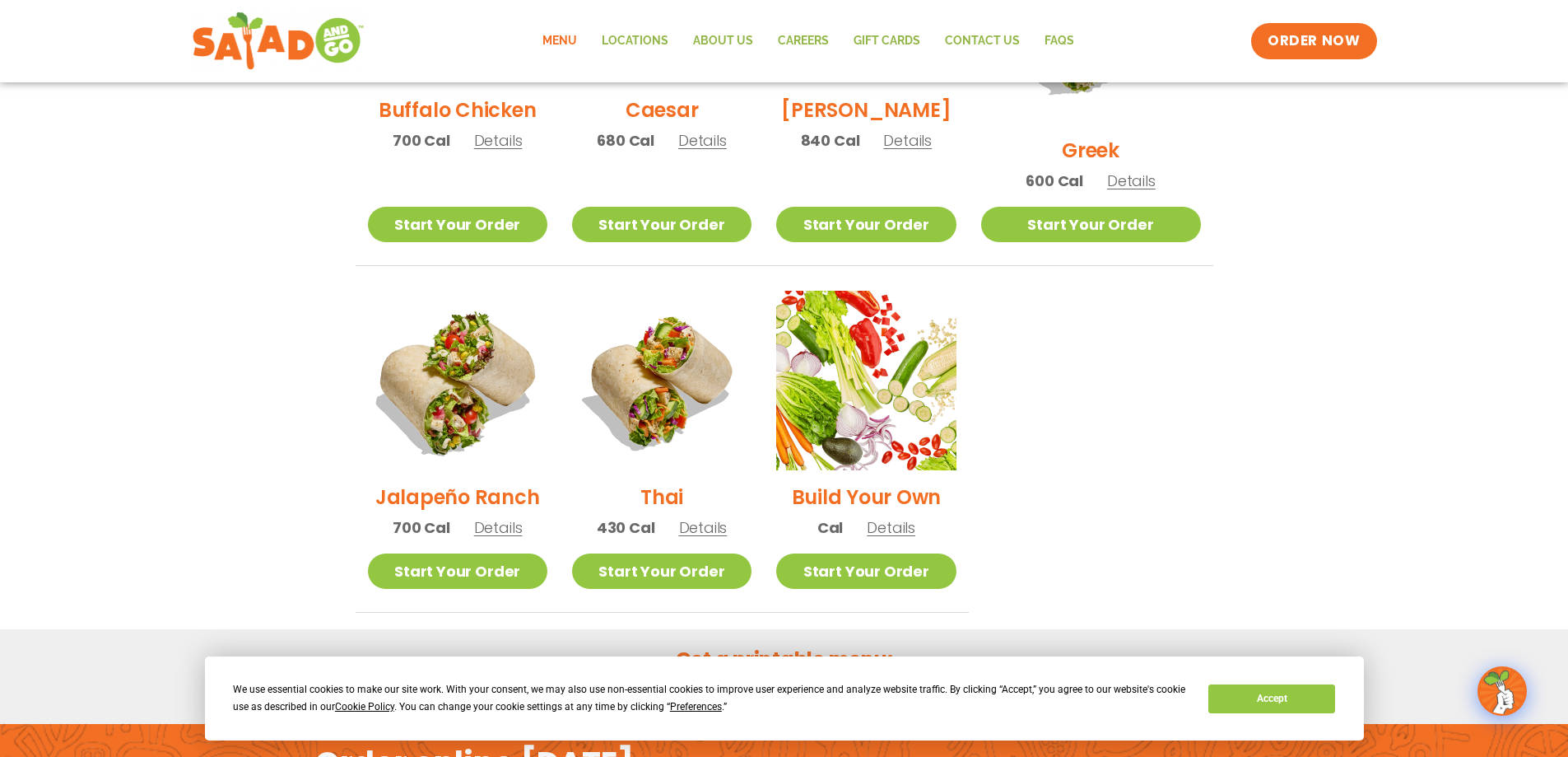
click at [474, 366] on img at bounding box center [457, 380] width 211 height 211
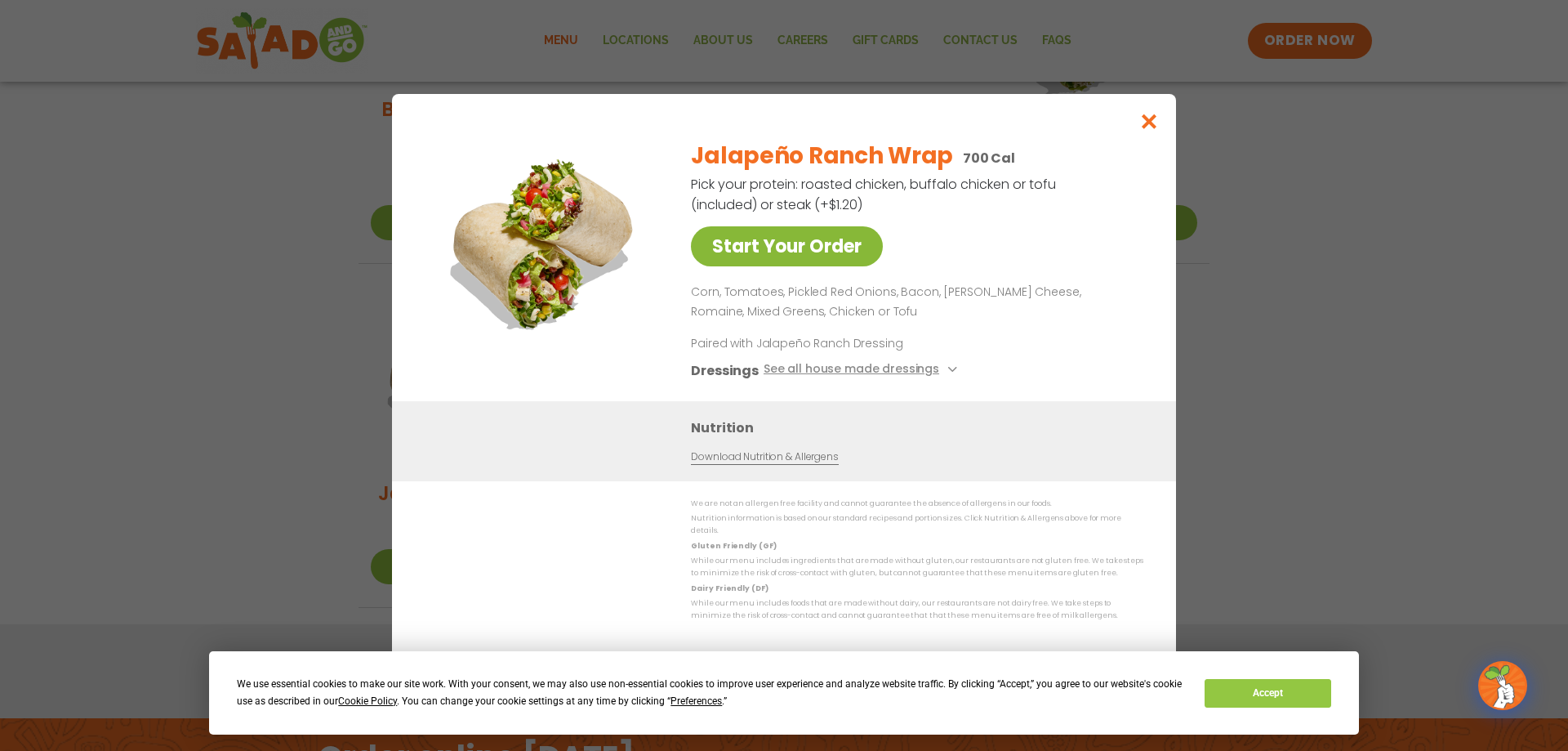
click at [837, 256] on link "Start Your Order" at bounding box center [786, 245] width 192 height 40
